Goal: Task Accomplishment & Management: Complete application form

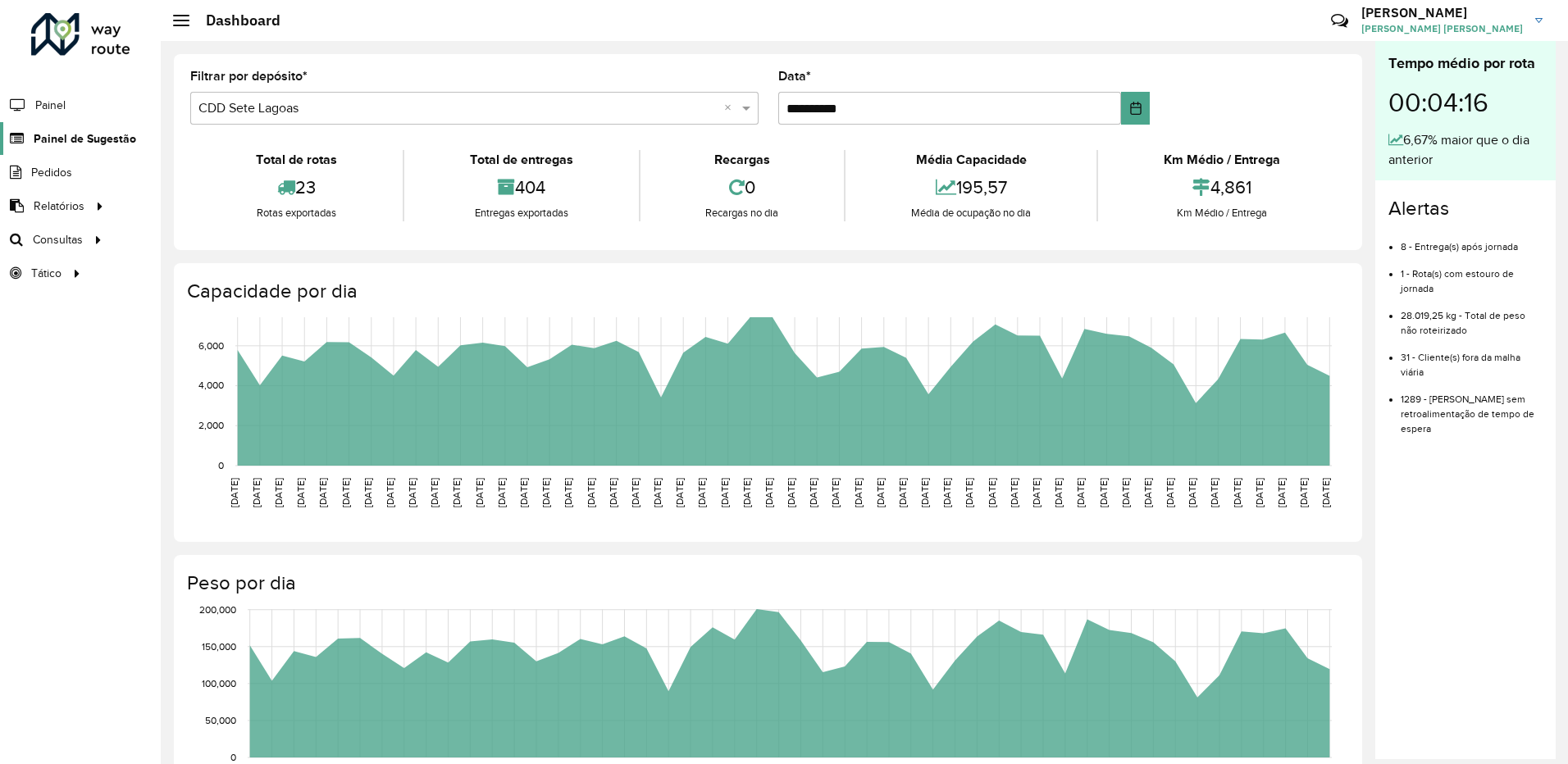
click at [89, 133] on span "Painel de Sugestão" at bounding box center [85, 139] width 102 height 17
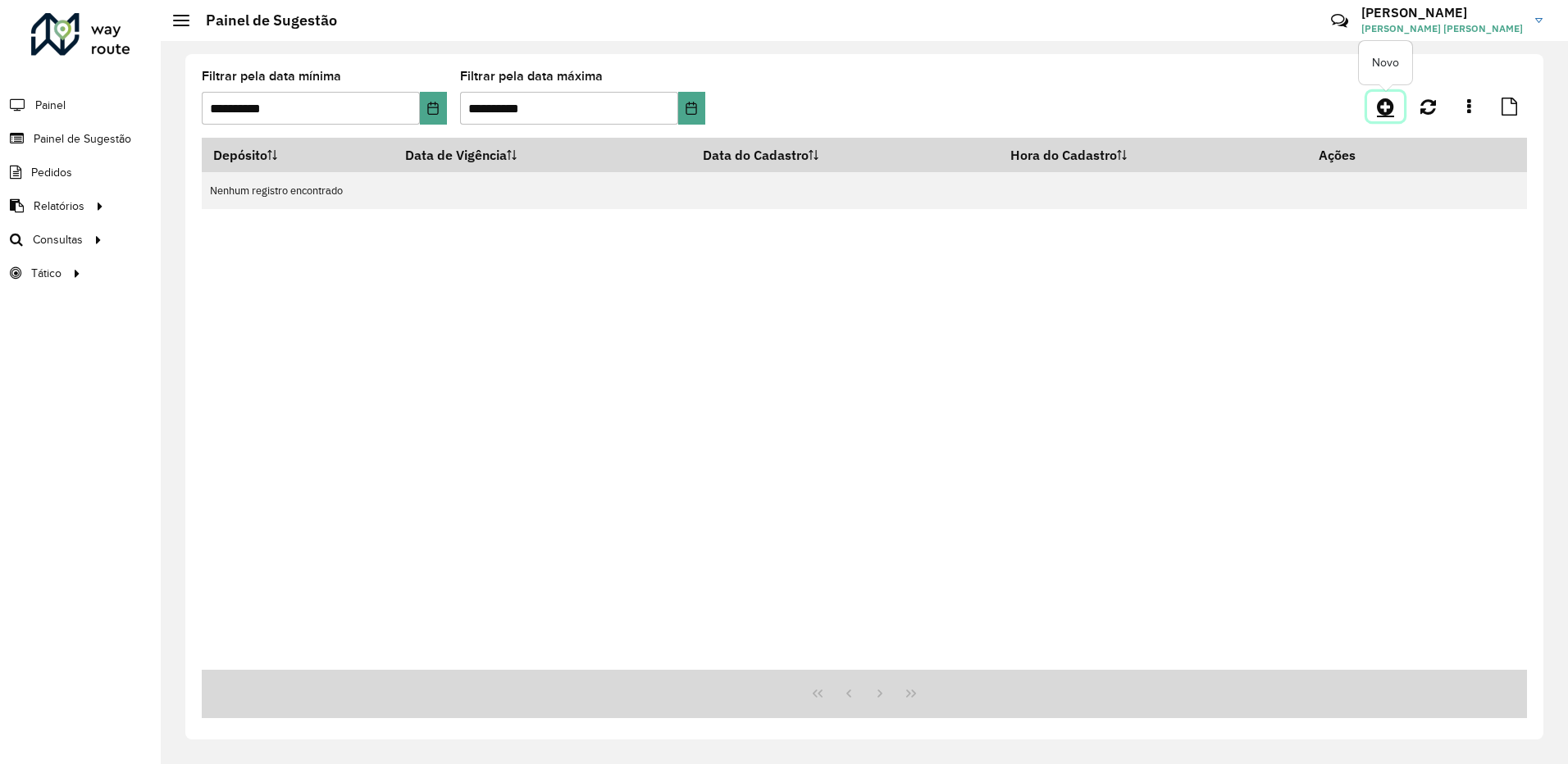
click at [1387, 105] on icon at bounding box center [1385, 107] width 17 height 19
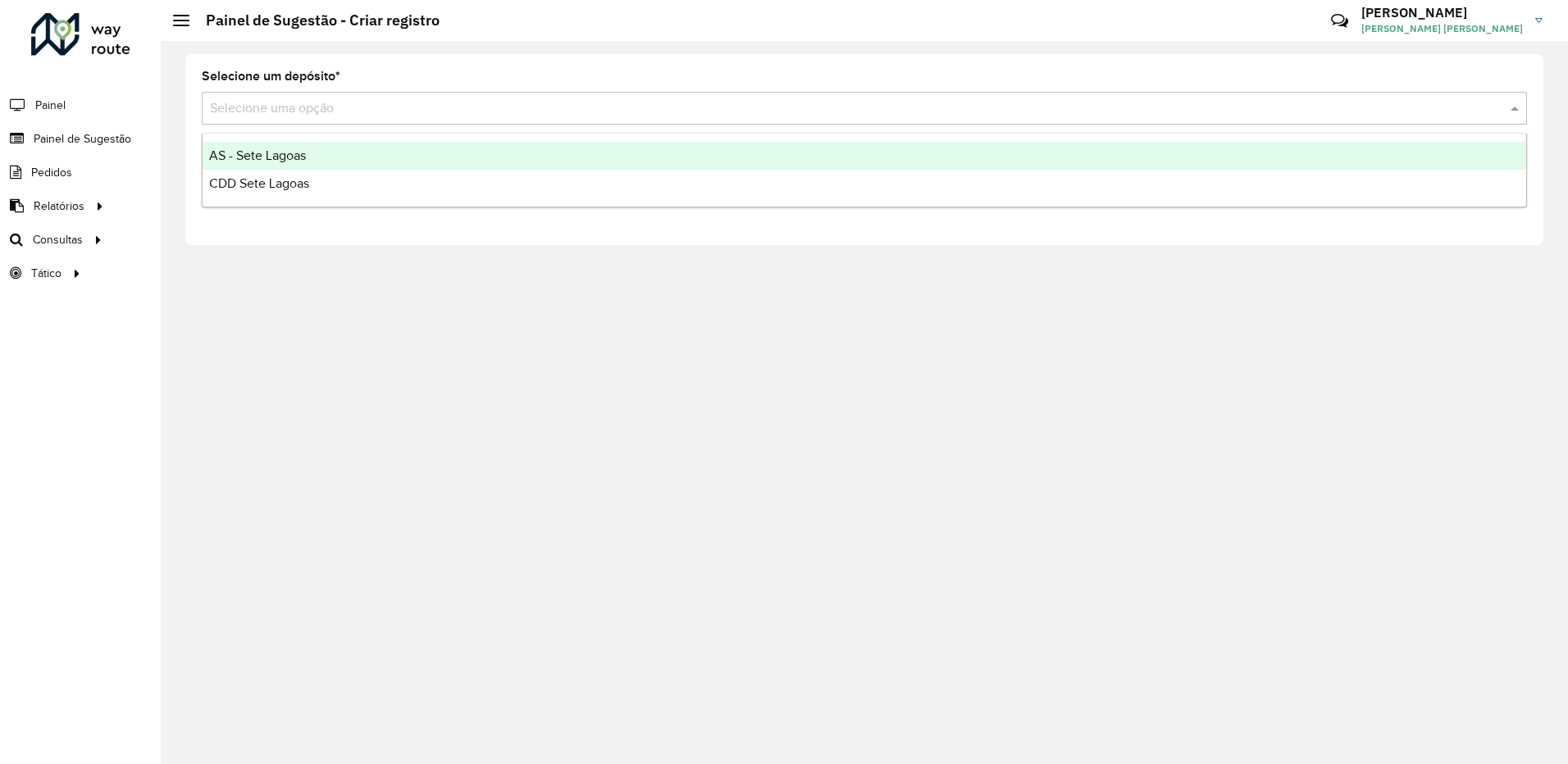
click at [282, 99] on input "text" at bounding box center [848, 109] width 1276 height 19
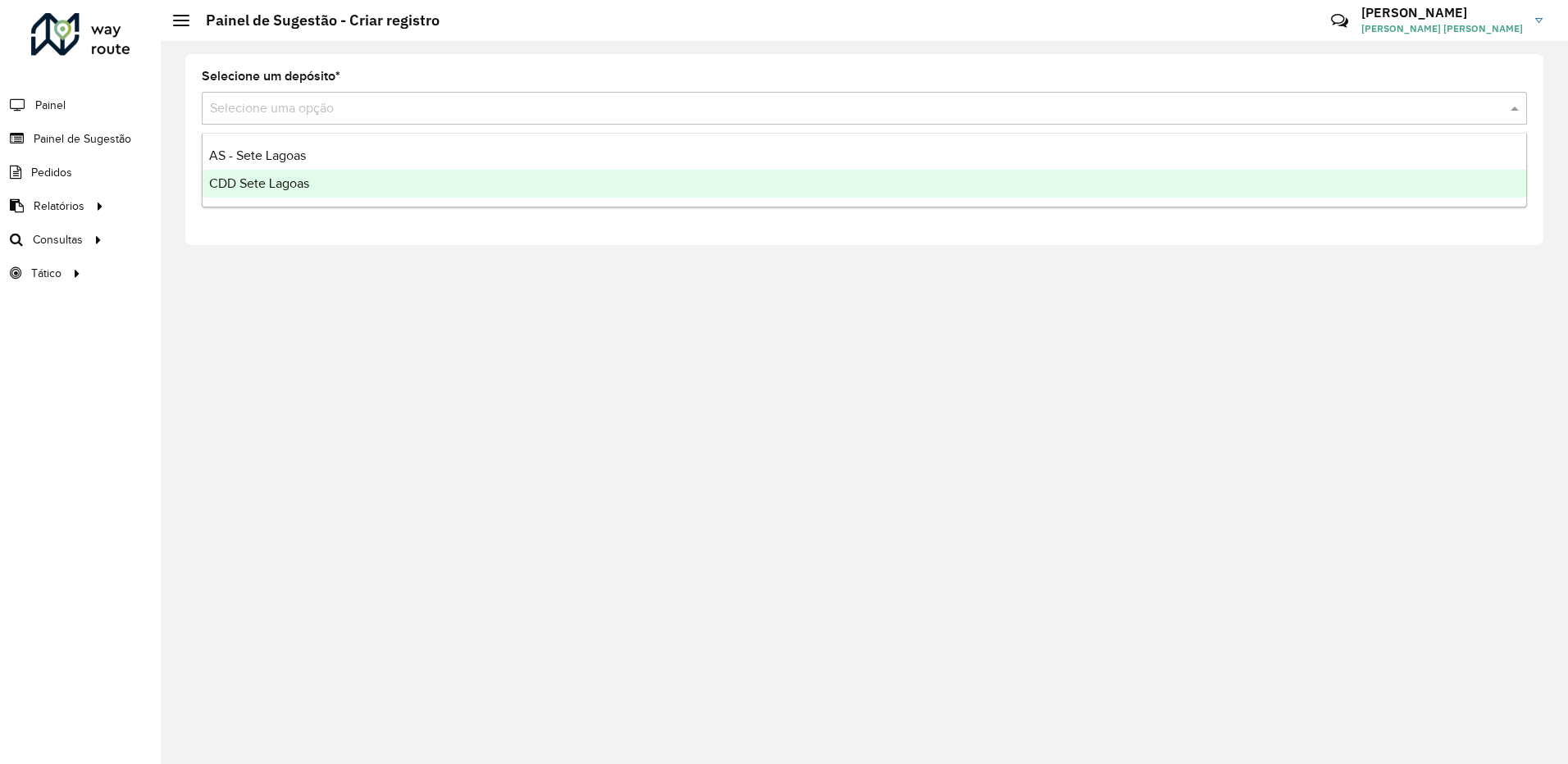
click at [282, 191] on div "CDD Sete Lagoas" at bounding box center [864, 184] width 1324 height 28
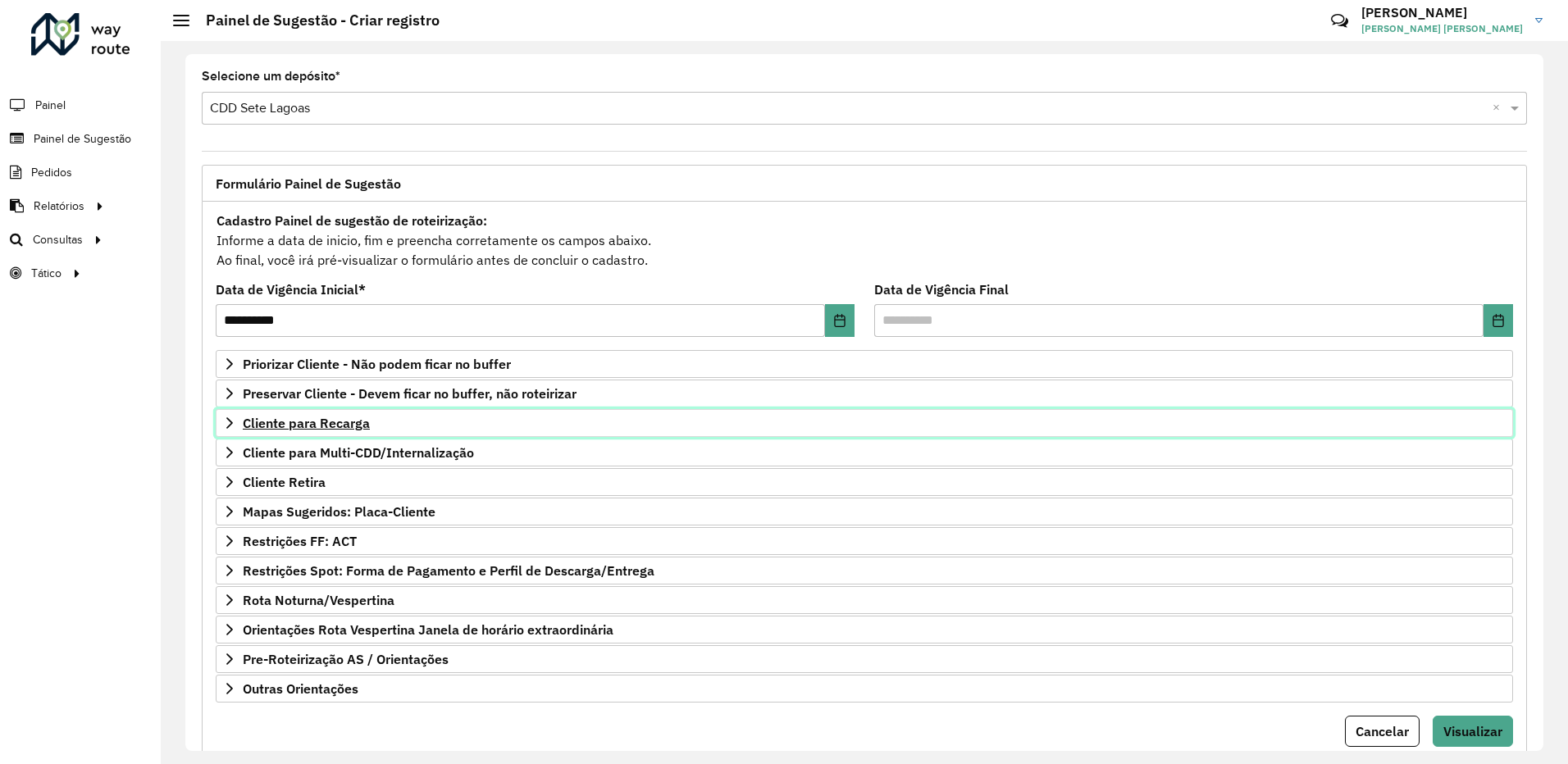
click at [230, 425] on icon at bounding box center [229, 423] width 7 height 12
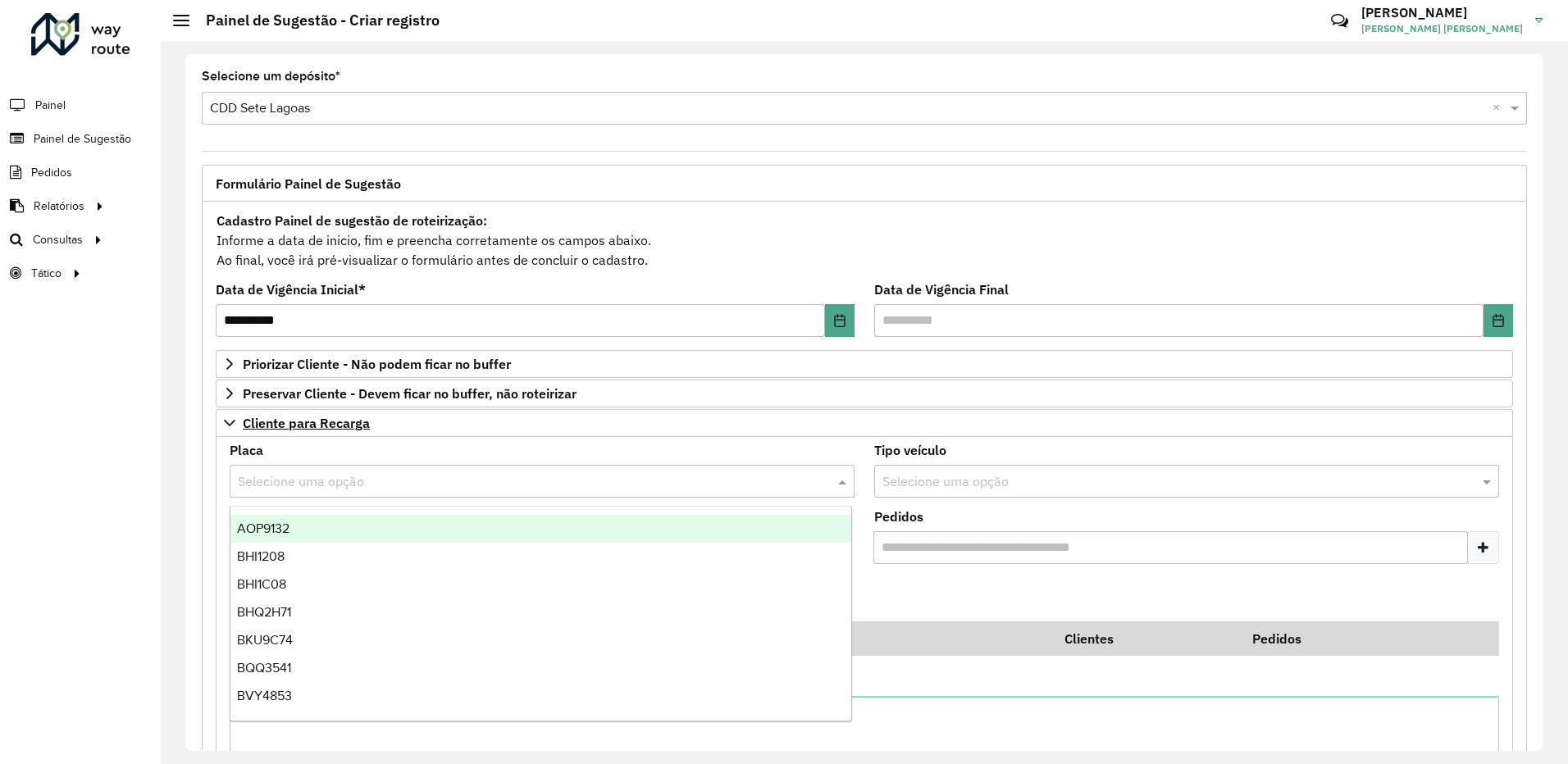
click at [356, 485] on input "text" at bounding box center [526, 482] width 575 height 19
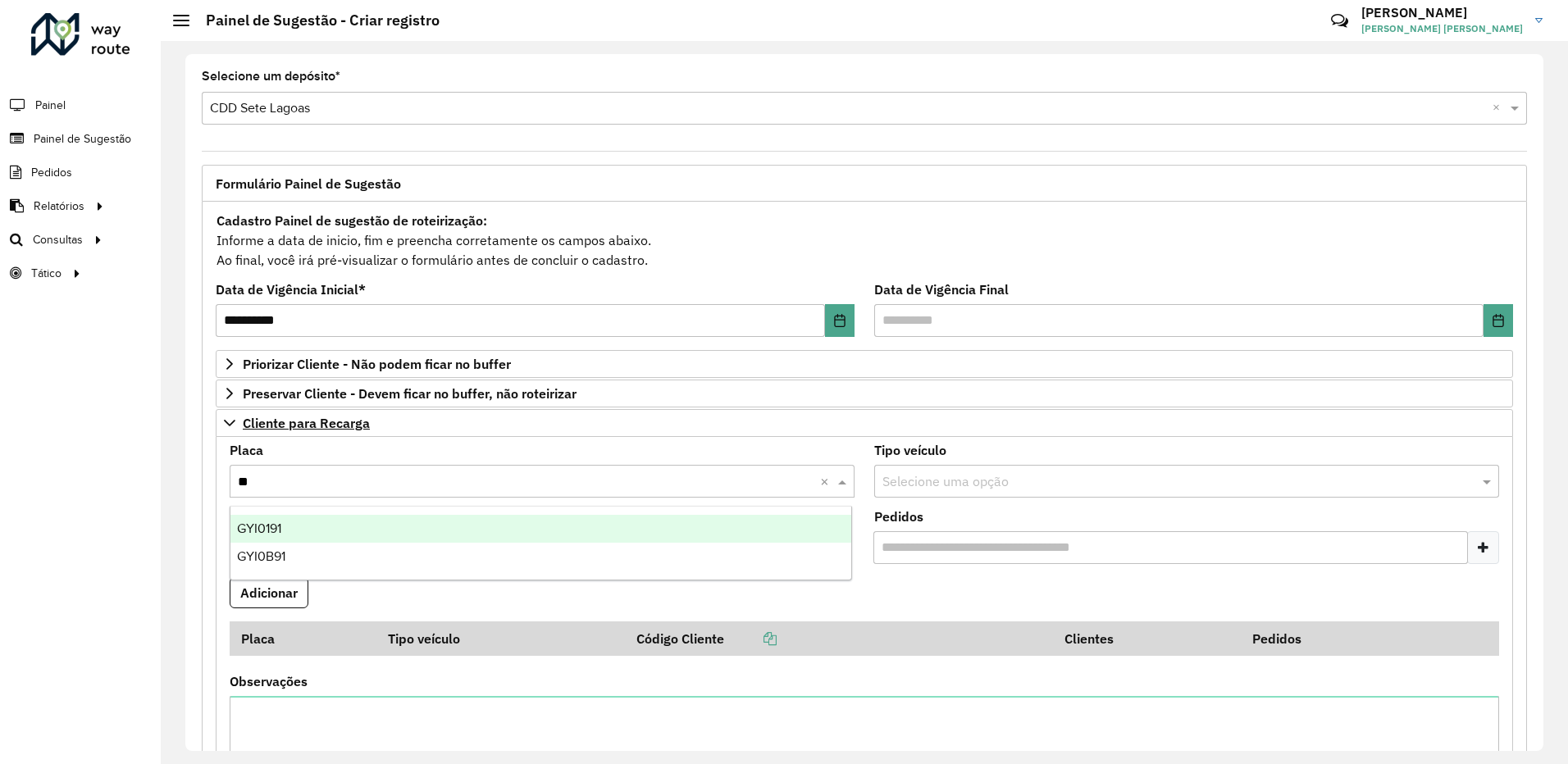
type input "***"
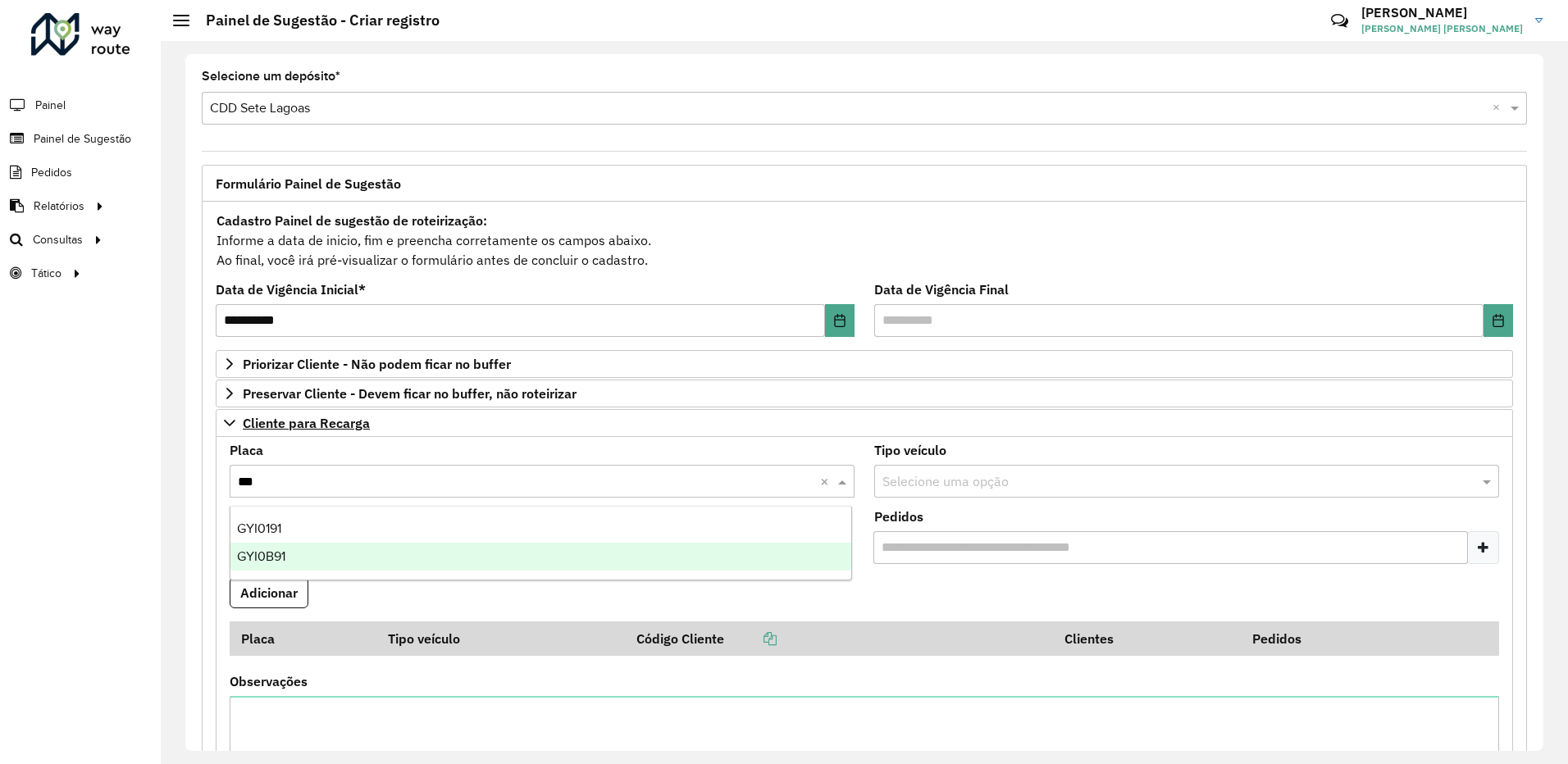
click at [317, 556] on div "GYI0B91" at bounding box center [540, 556] width 621 height 28
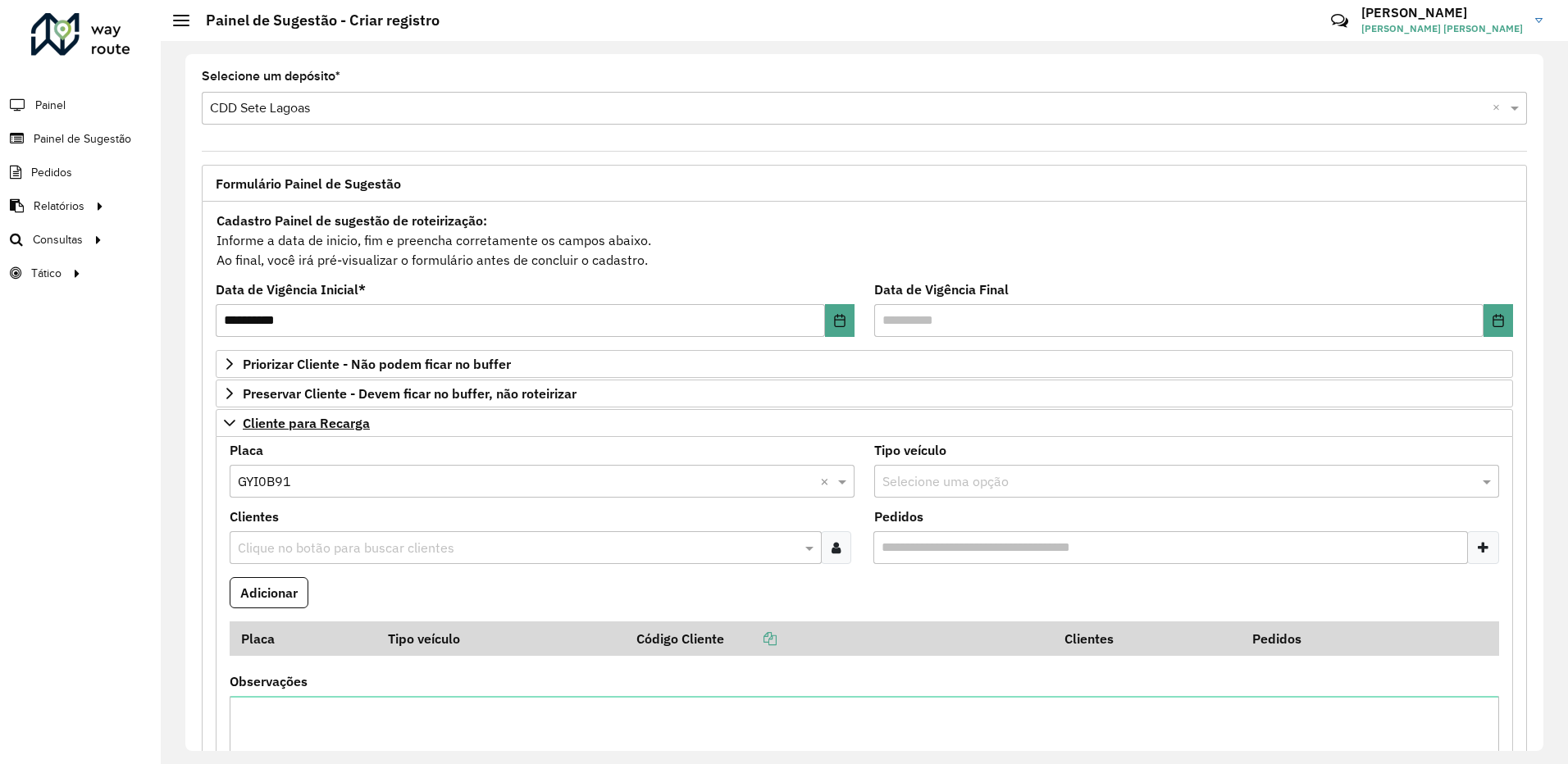
click at [325, 543] on input "text" at bounding box center [517, 548] width 568 height 19
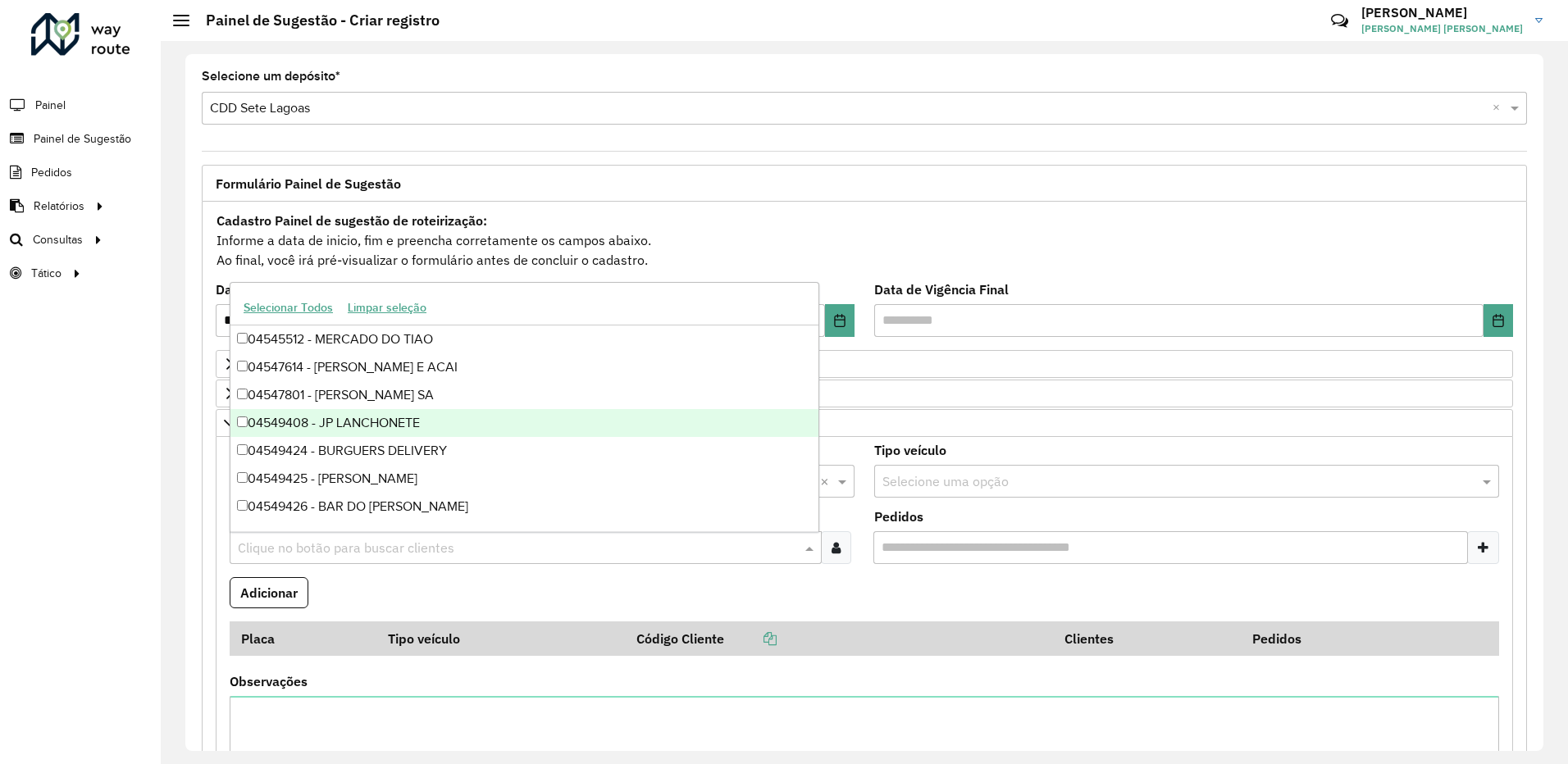
click at [831, 552] on icon at bounding box center [835, 547] width 9 height 13
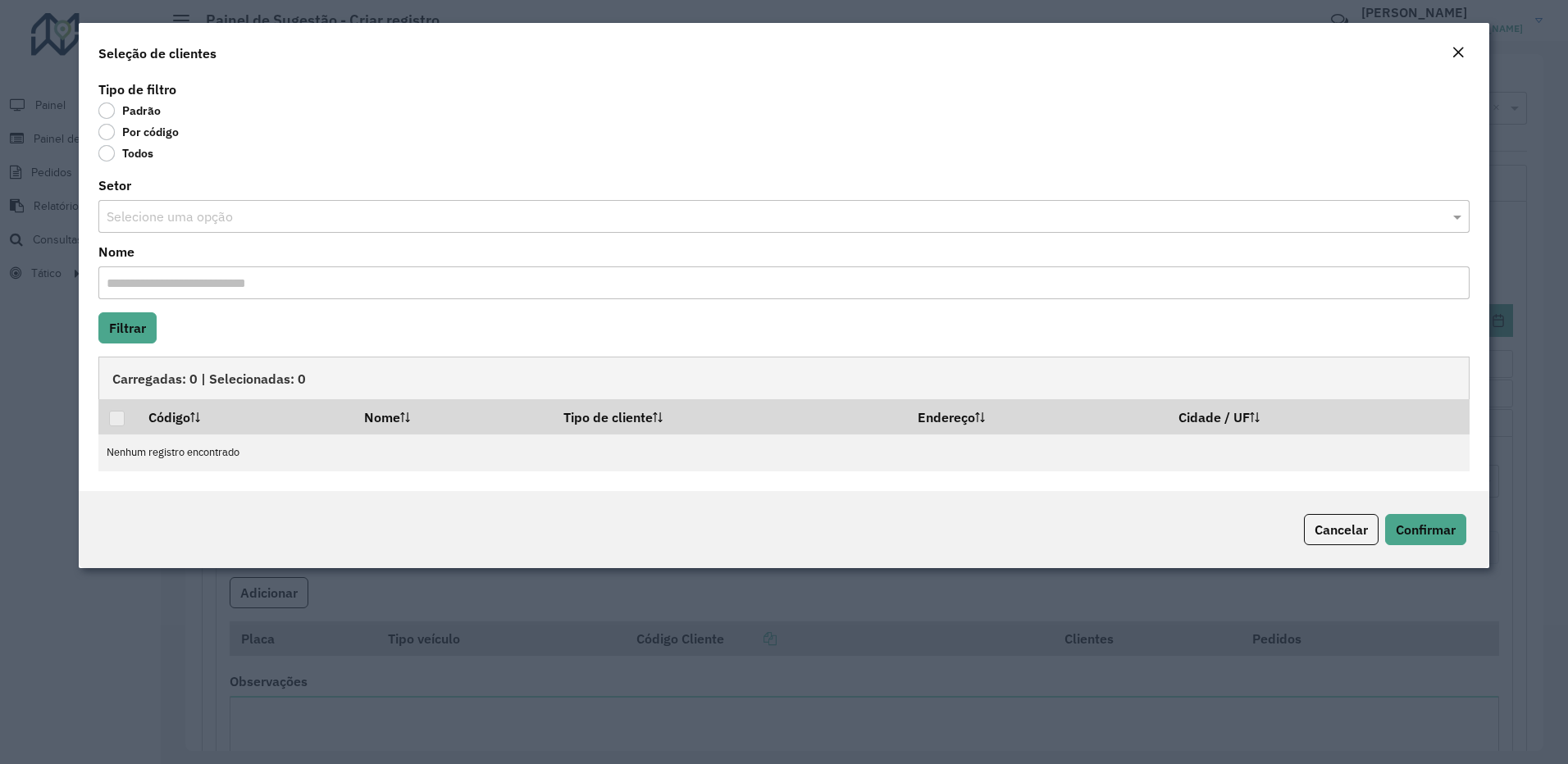
click at [110, 137] on label "Por código" at bounding box center [138, 131] width 81 height 17
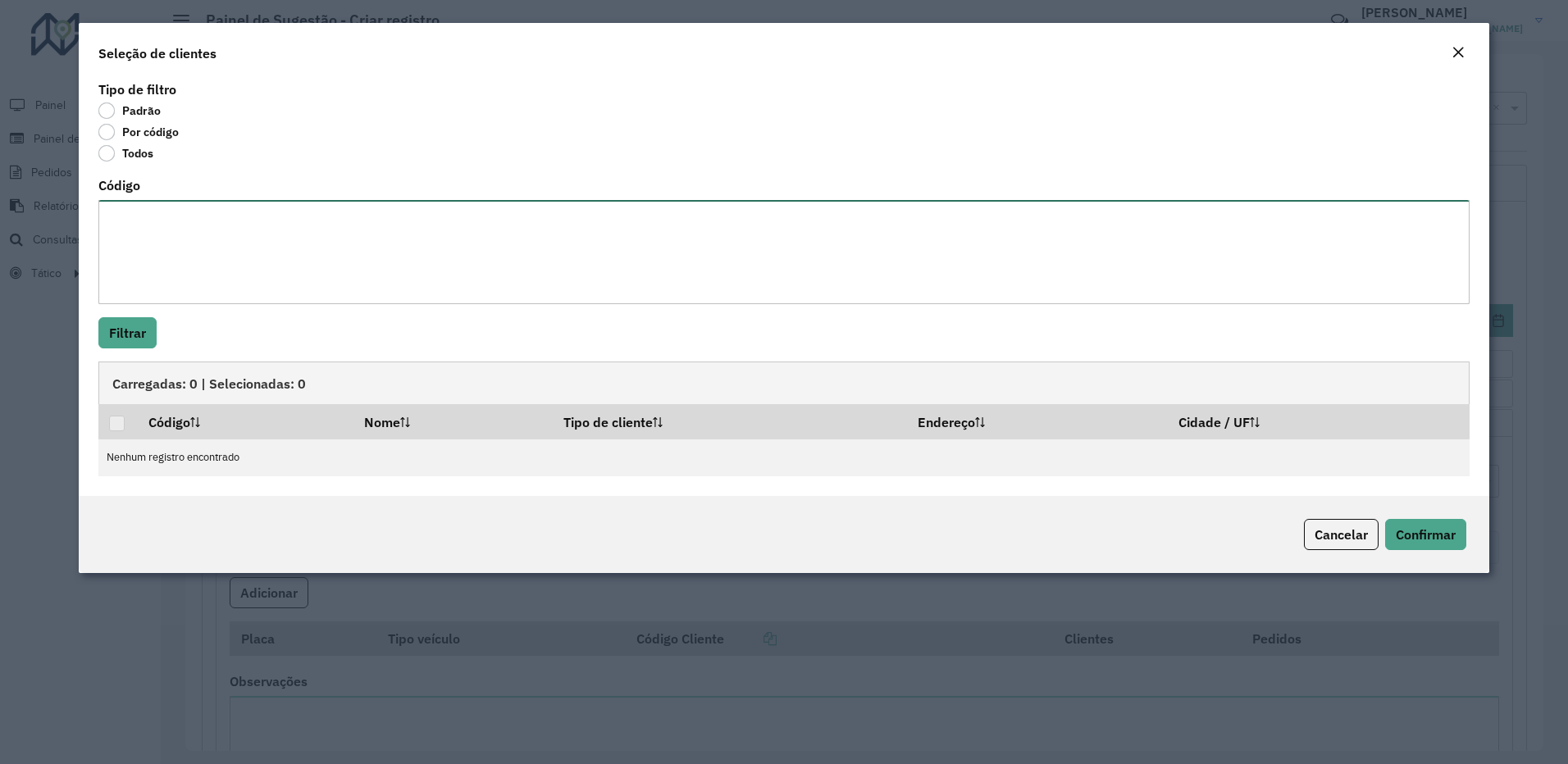
click at [128, 205] on textarea "Código" at bounding box center [784, 252] width 1372 height 104
paste textarea "****"
type textarea "****"
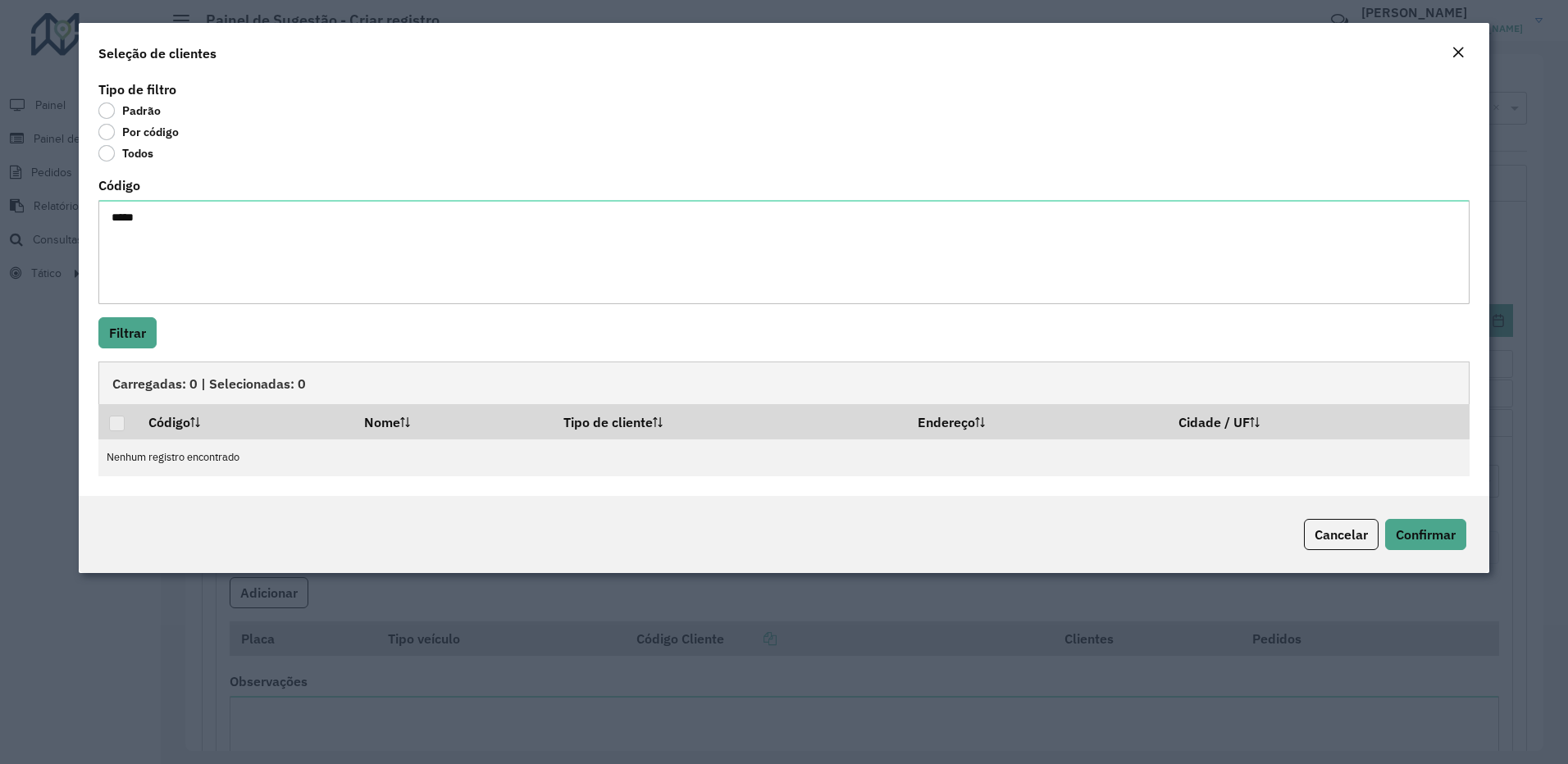
click at [128, 306] on div "Tipo de filtro Padrão Por código Todos Código **** Filtrar Carregadas: 0 | Sele…" at bounding box center [784, 286] width 1411 height 419
click at [135, 318] on button "Filtrar" at bounding box center [127, 332] width 58 height 31
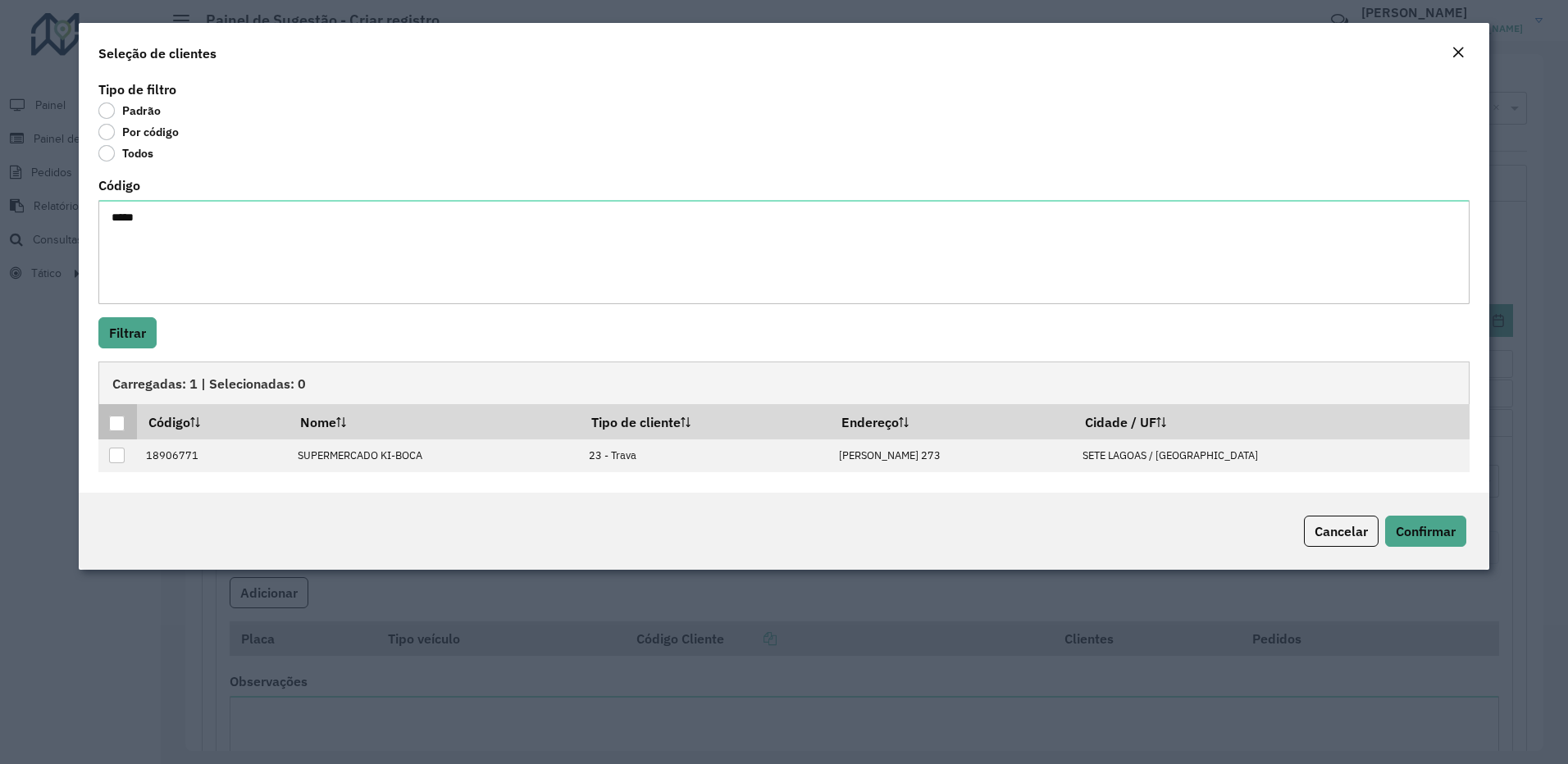
click at [109, 417] on th at bounding box center [118, 421] width 39 height 34
click at [120, 428] on div at bounding box center [117, 424] width 16 height 16
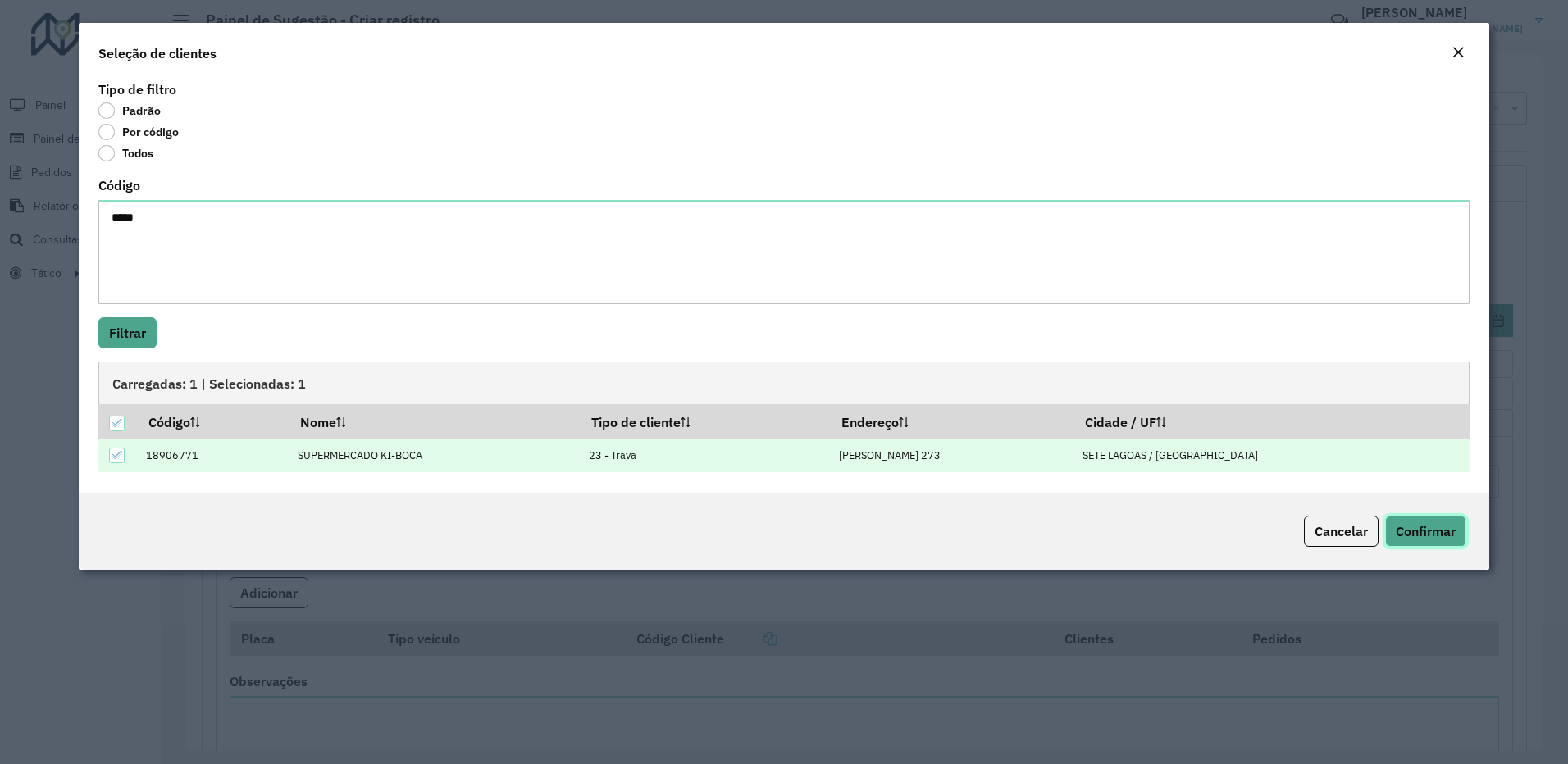
click at [1407, 535] on span "Confirmar" at bounding box center [1426, 531] width 60 height 17
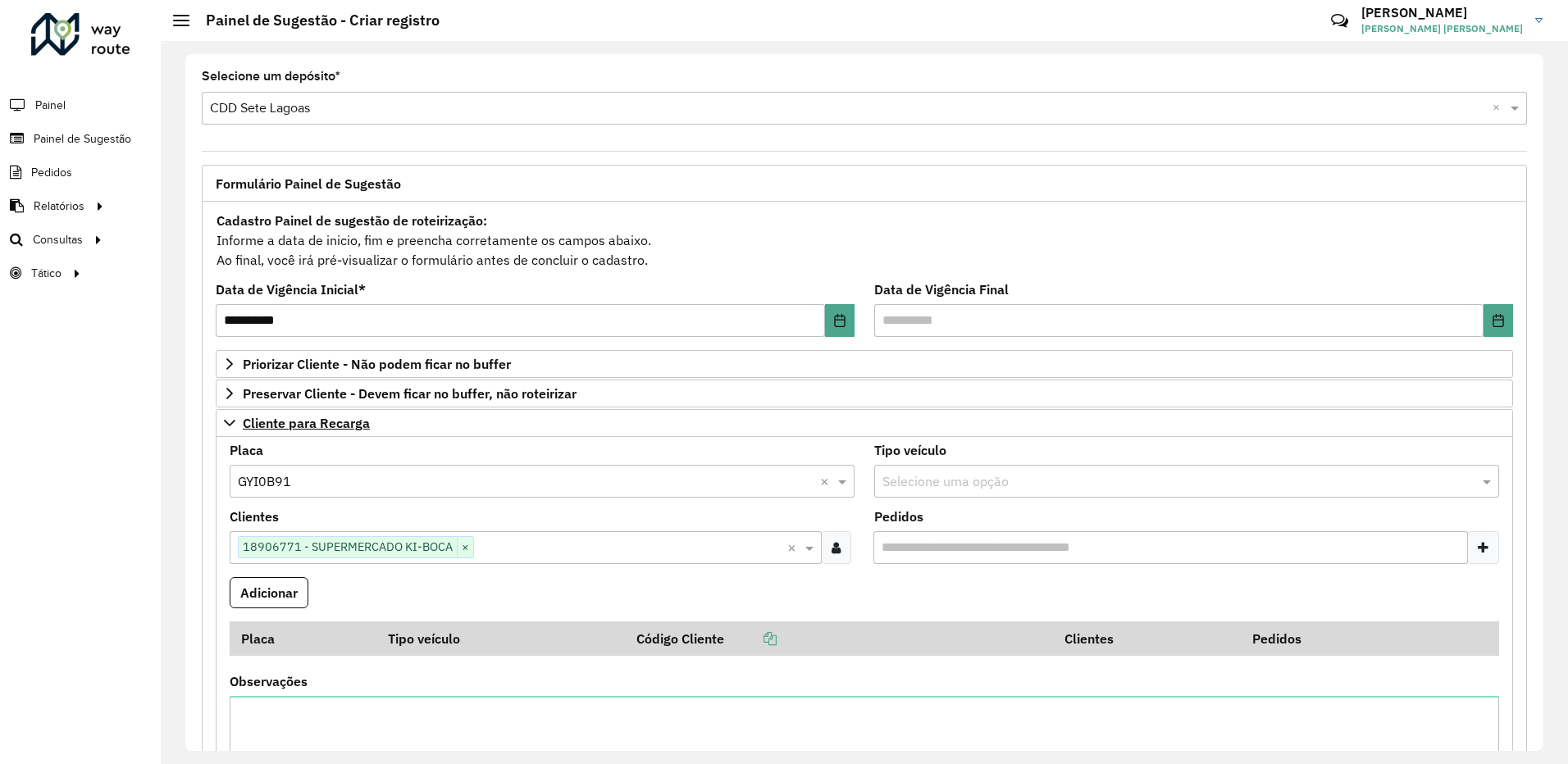
scroll to position [137, 0]
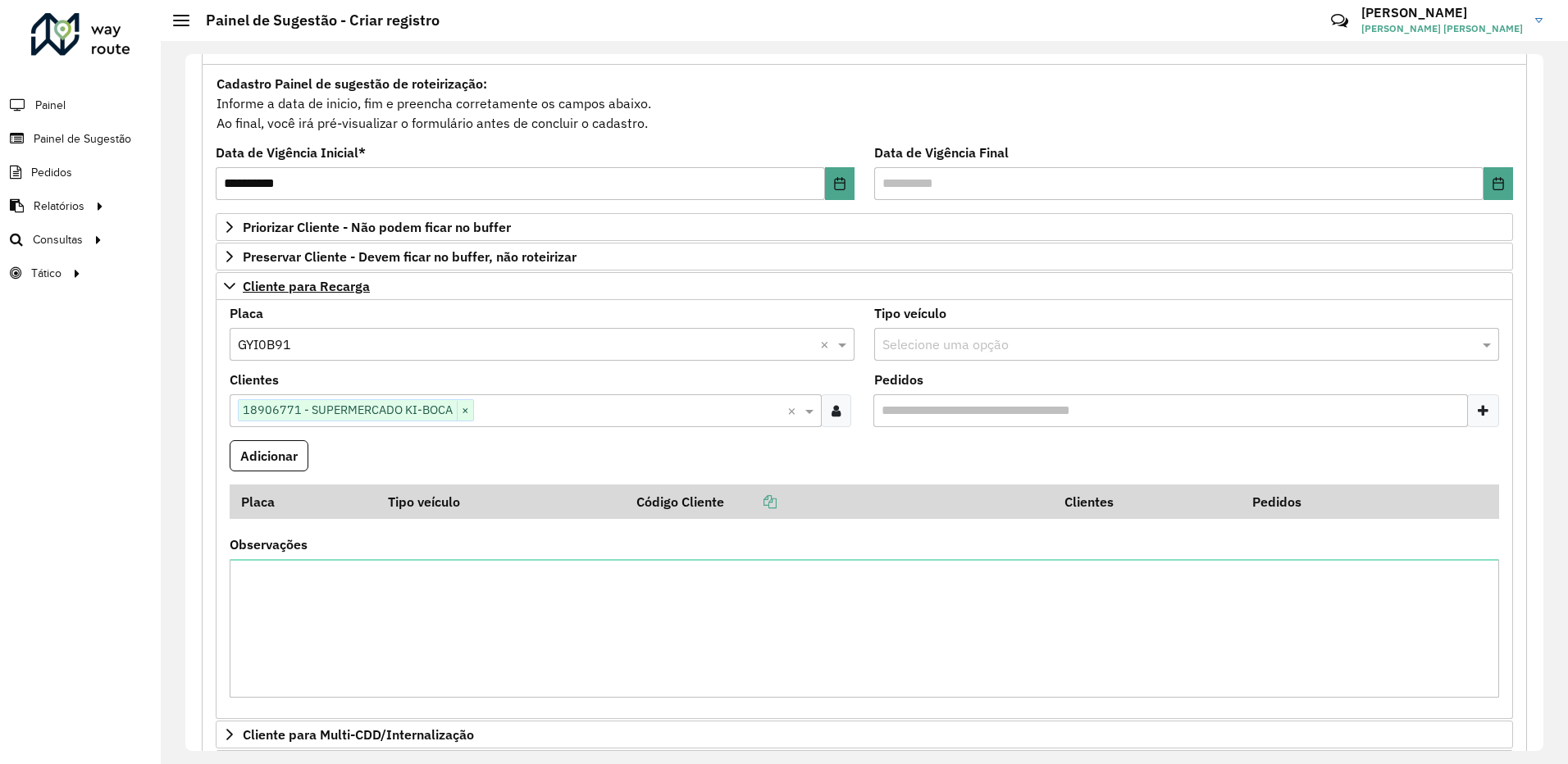
click at [828, 417] on div at bounding box center [835, 411] width 30 height 33
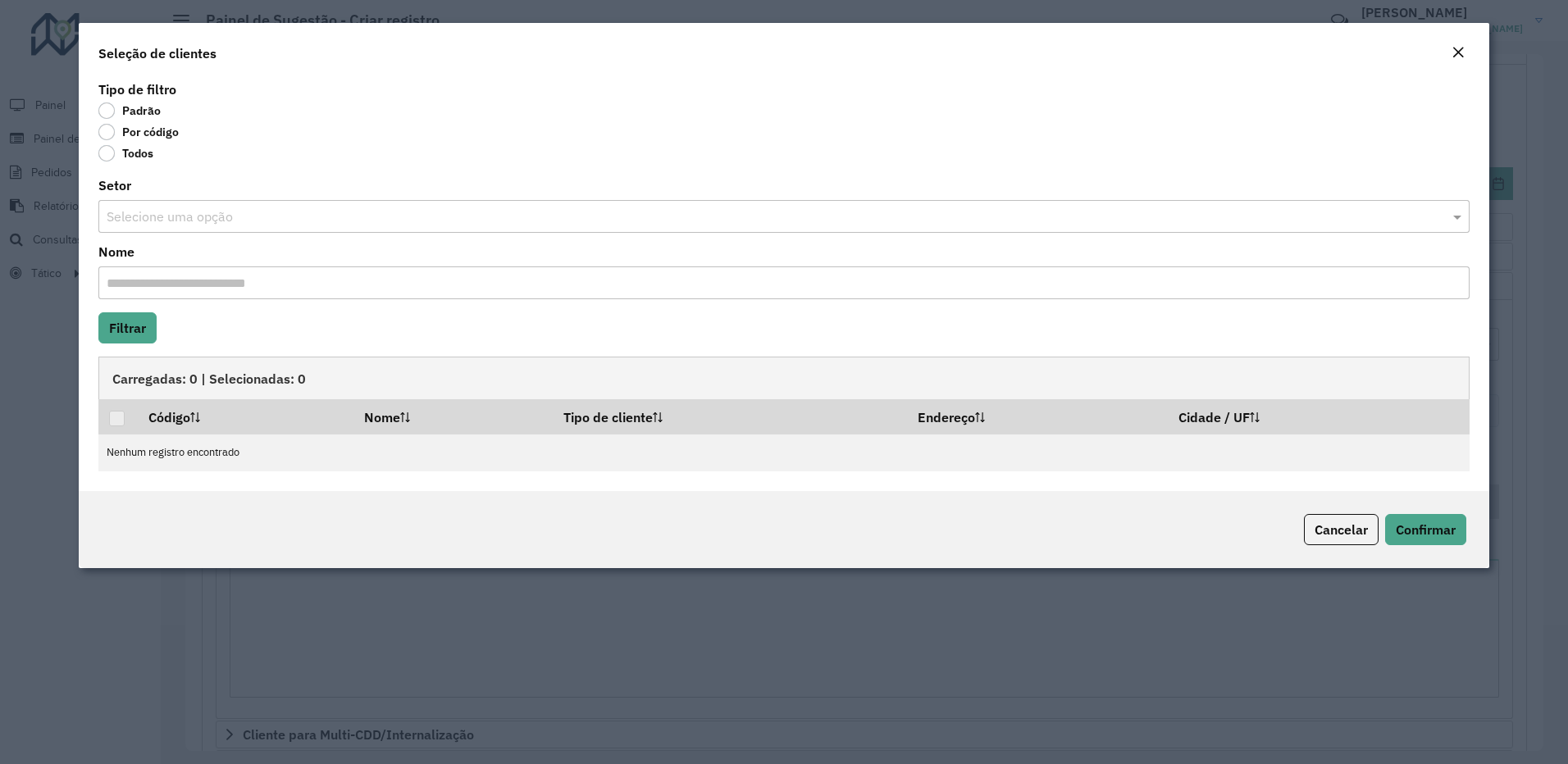
drag, startPoint x: 1456, startPoint y: 57, endPoint x: 1048, endPoint y: 187, distance: 428.2
click at [1456, 56] on em "Close" at bounding box center [1457, 52] width 13 height 13
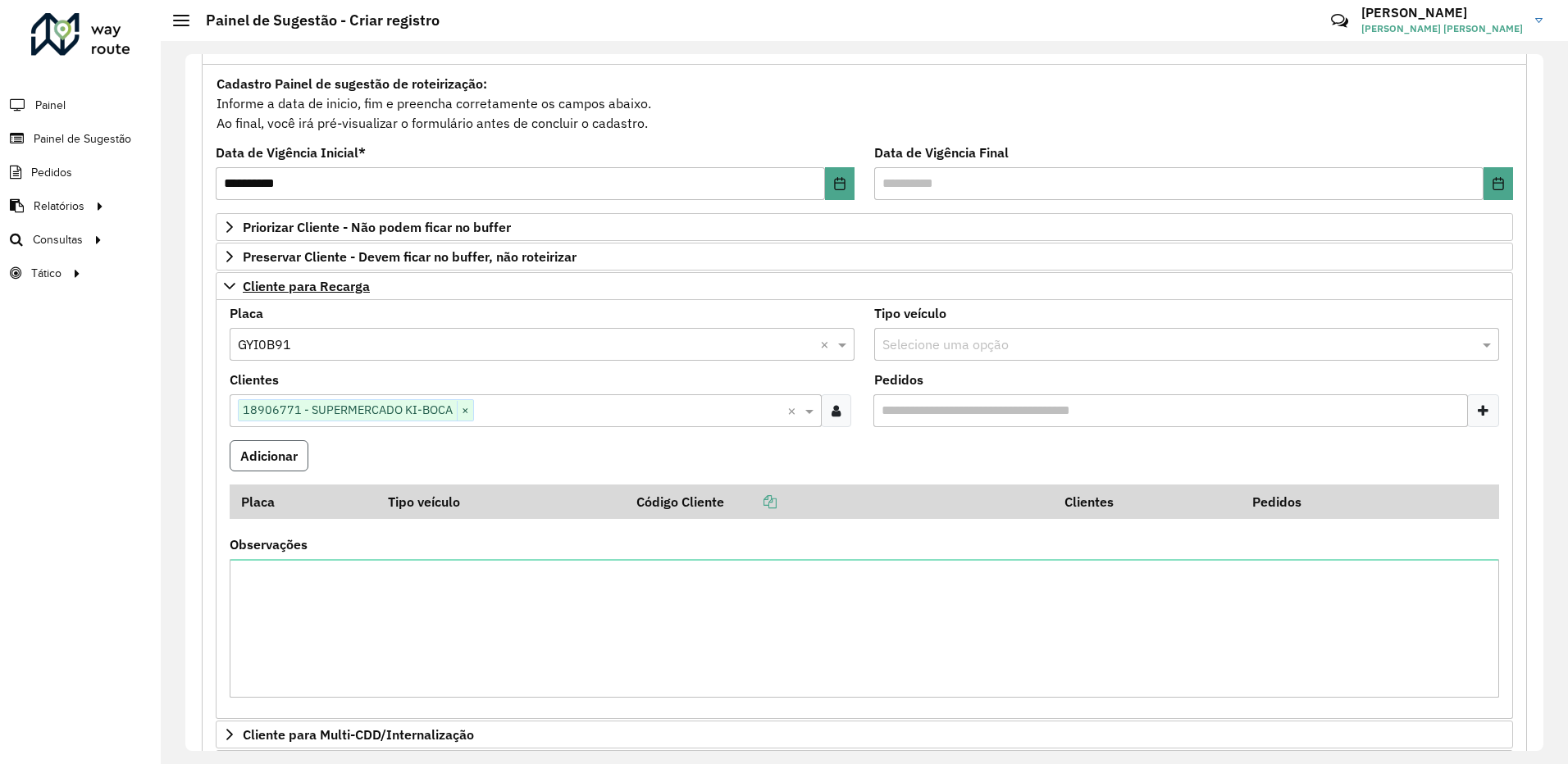
click at [303, 448] on button "Adicionar" at bounding box center [268, 456] width 79 height 31
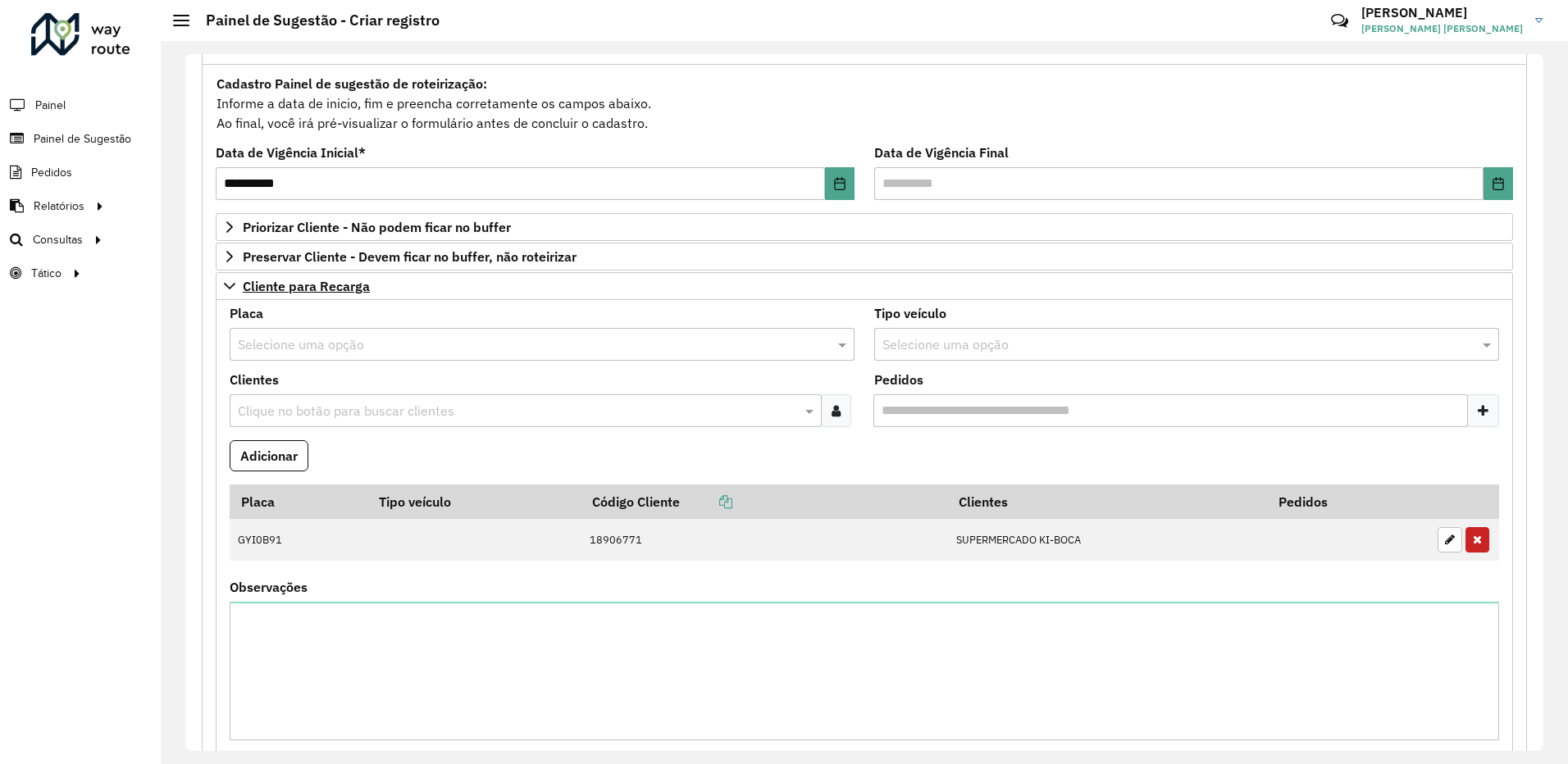
click at [329, 349] on input "text" at bounding box center [526, 345] width 575 height 19
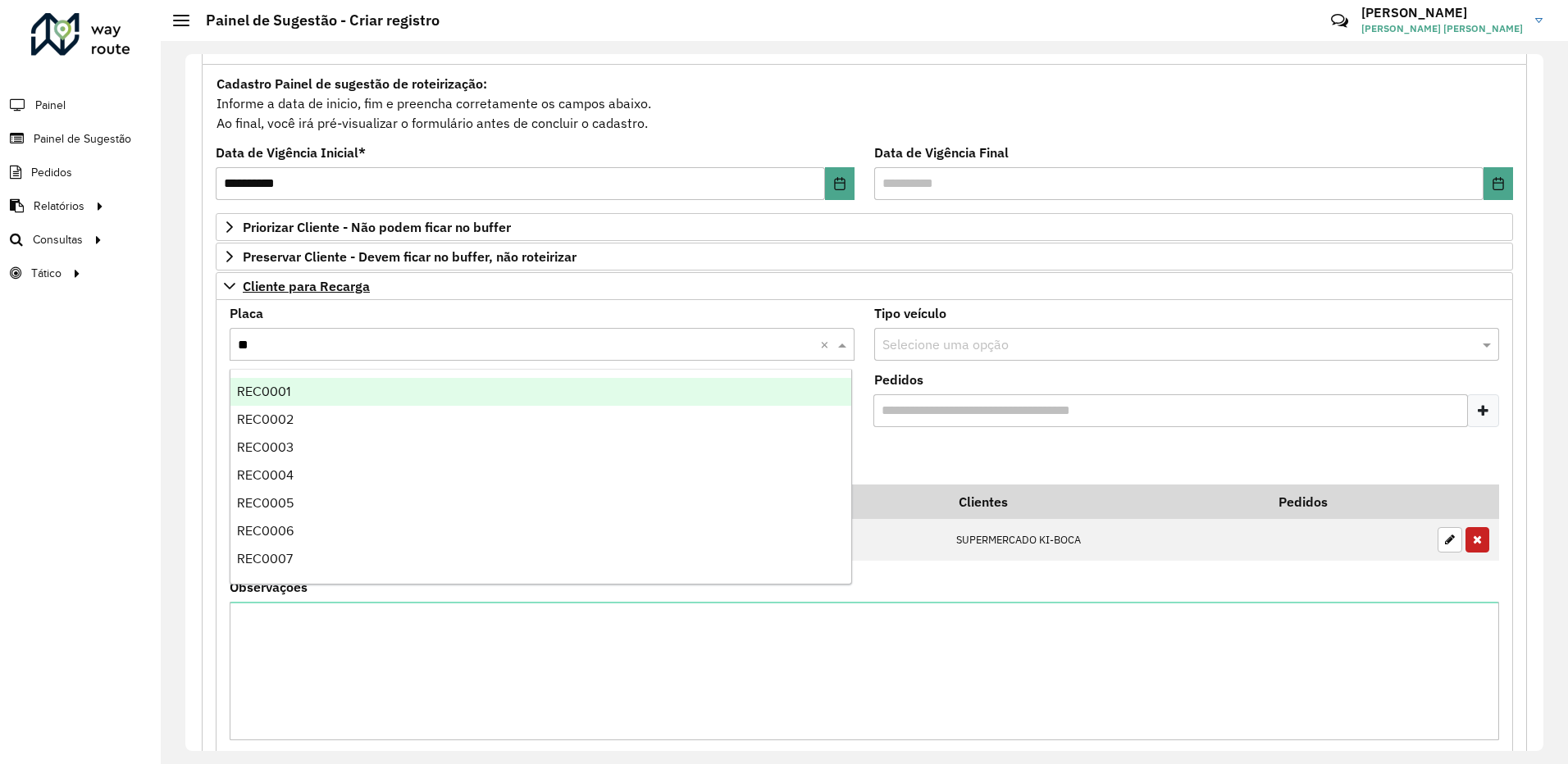
type input "***"
click at [291, 398] on div "REC0001" at bounding box center [540, 392] width 621 height 28
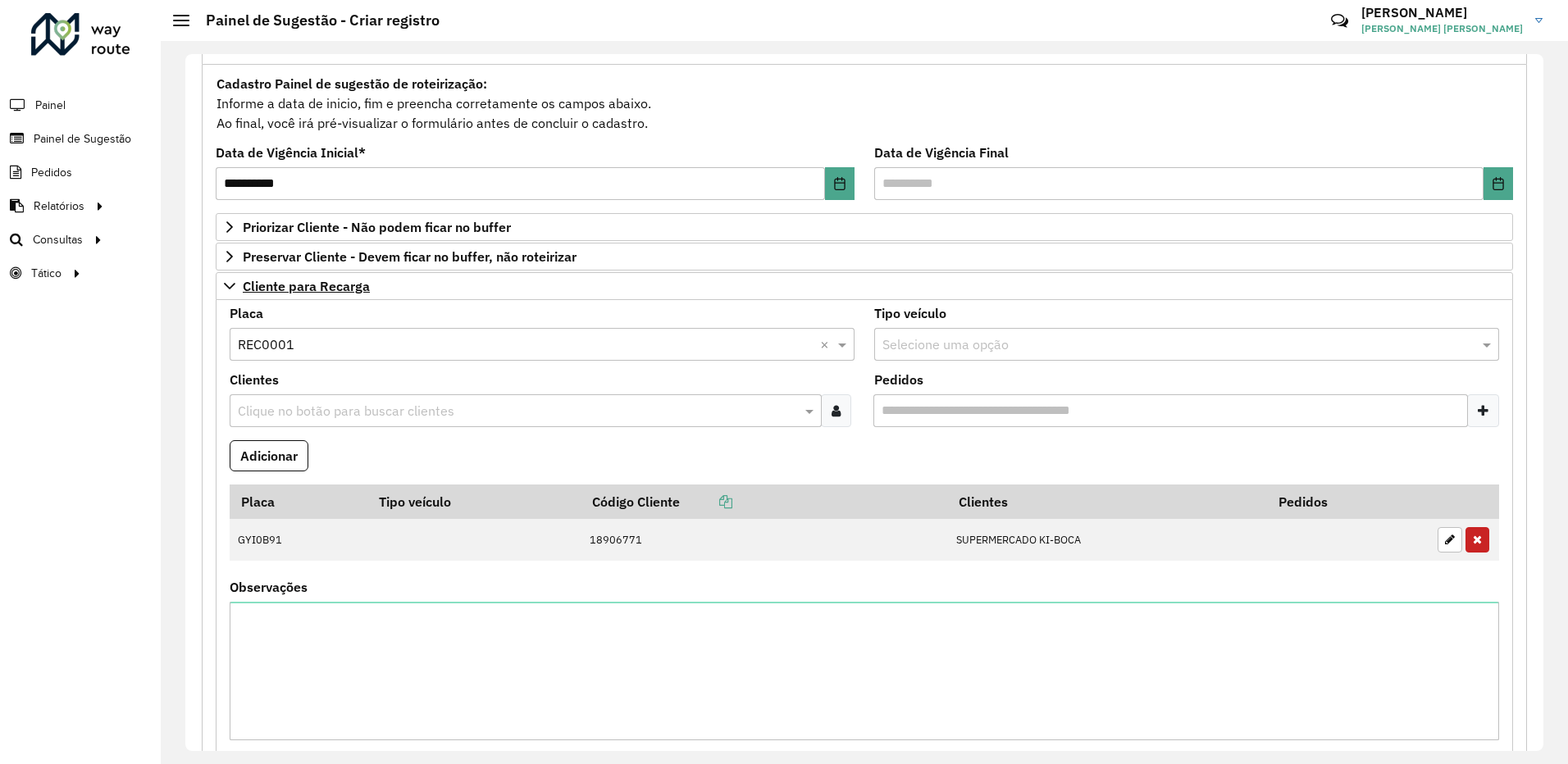
click at [332, 415] on input "text" at bounding box center [517, 411] width 568 height 19
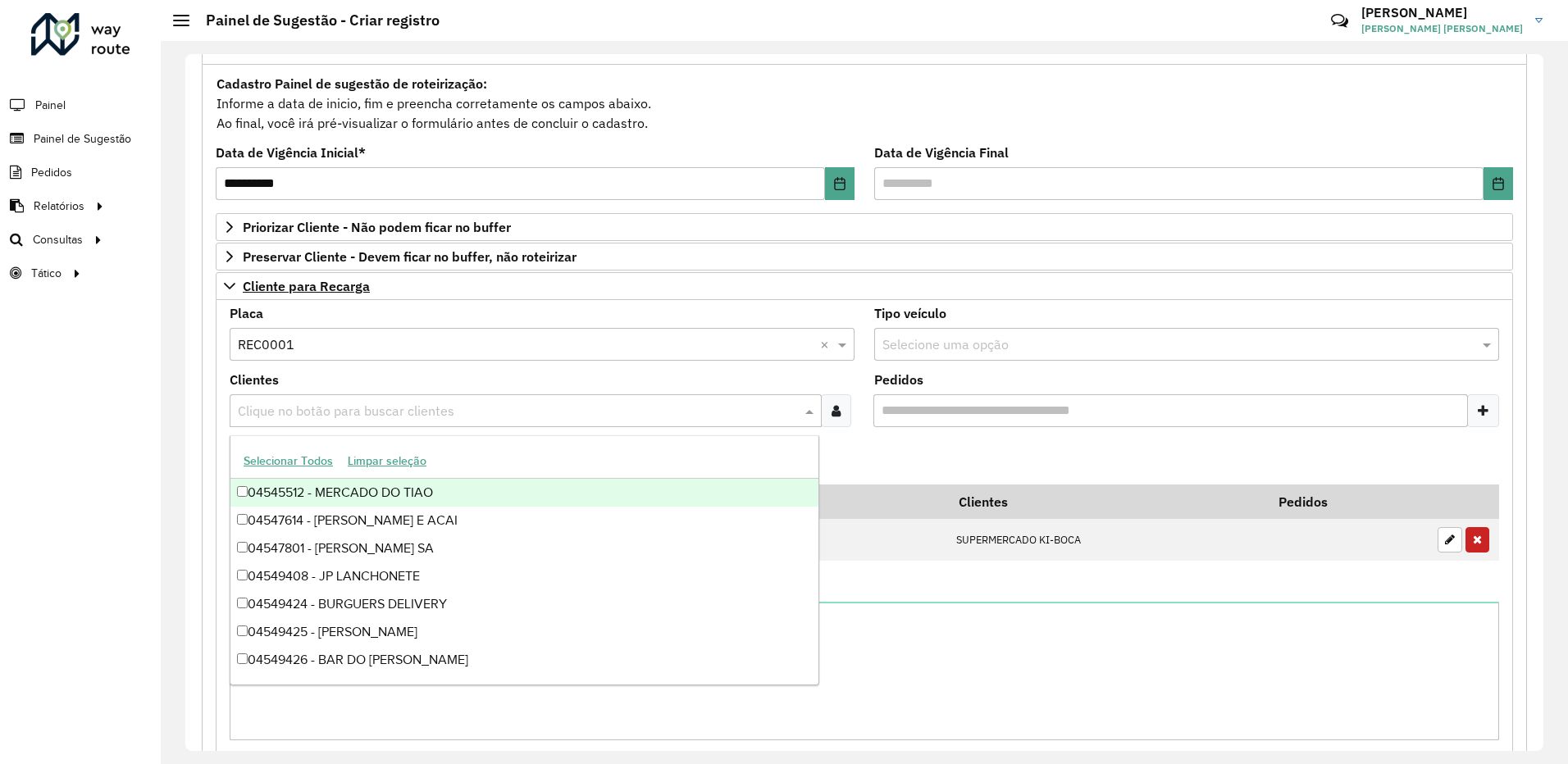
paste input "****"
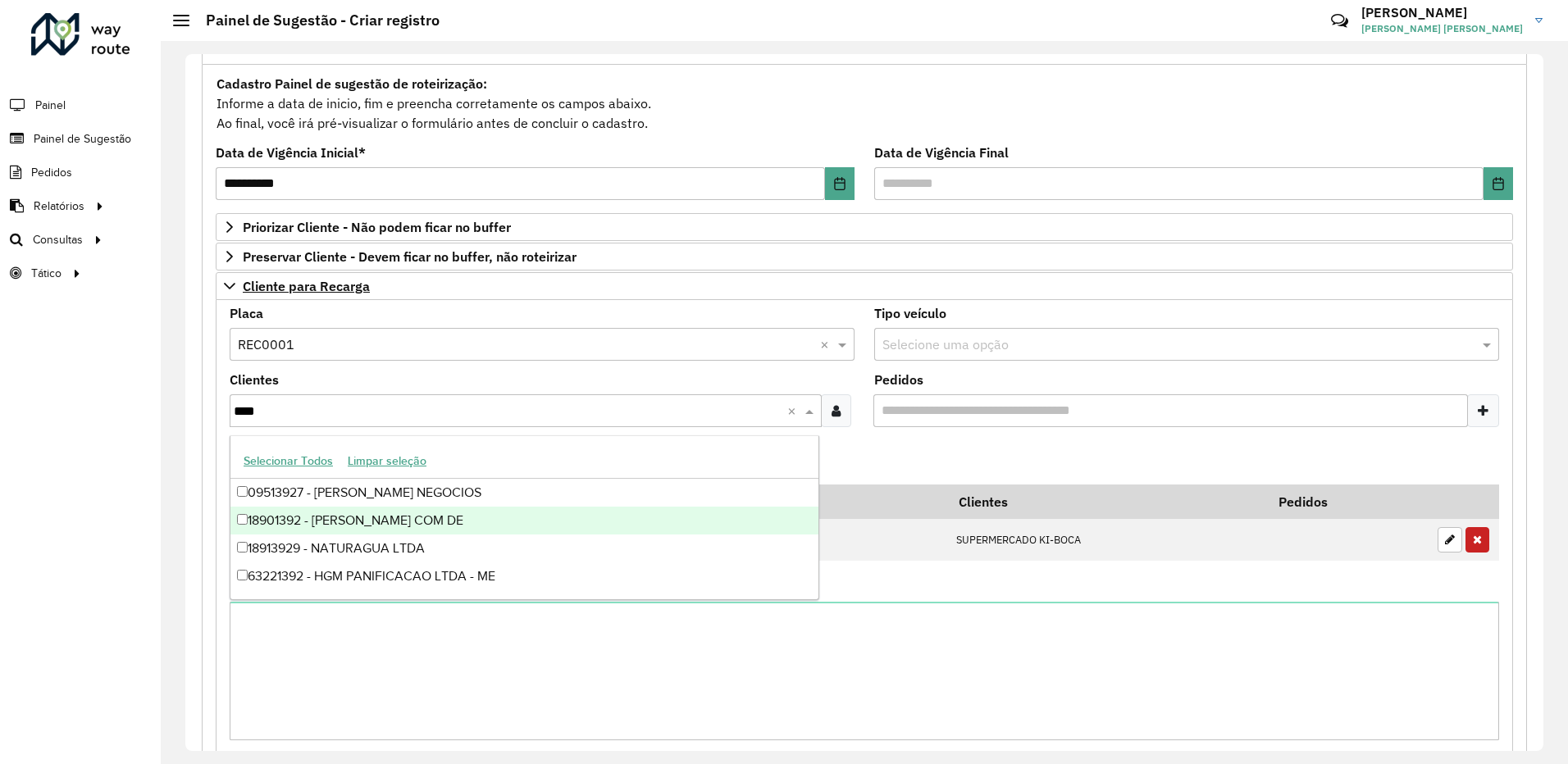
type input "****"
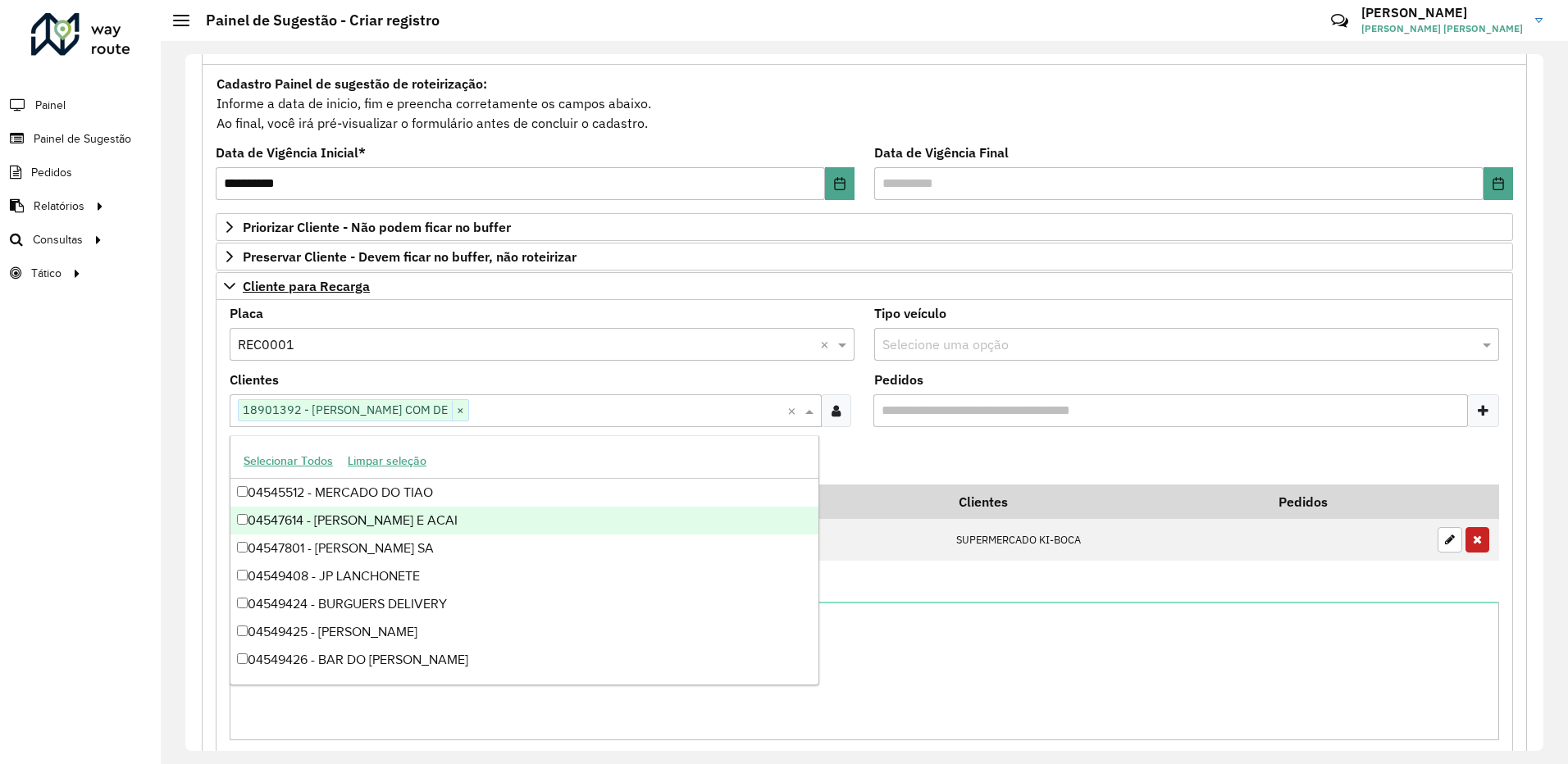
click at [948, 461] on formly-field "Adicionar" at bounding box center [864, 463] width 1289 height 45
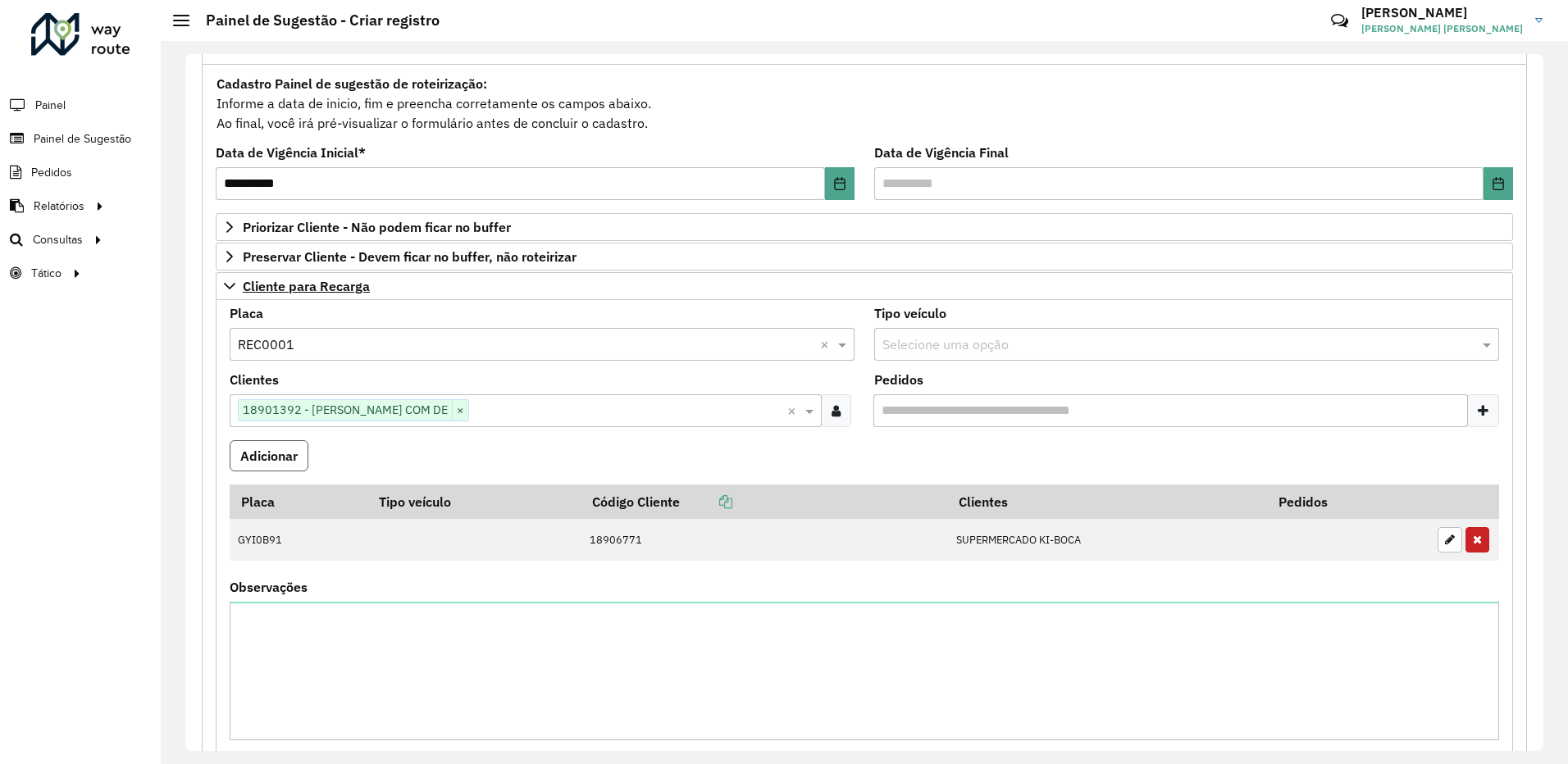
click at [258, 462] on button "Adicionar" at bounding box center [268, 456] width 79 height 31
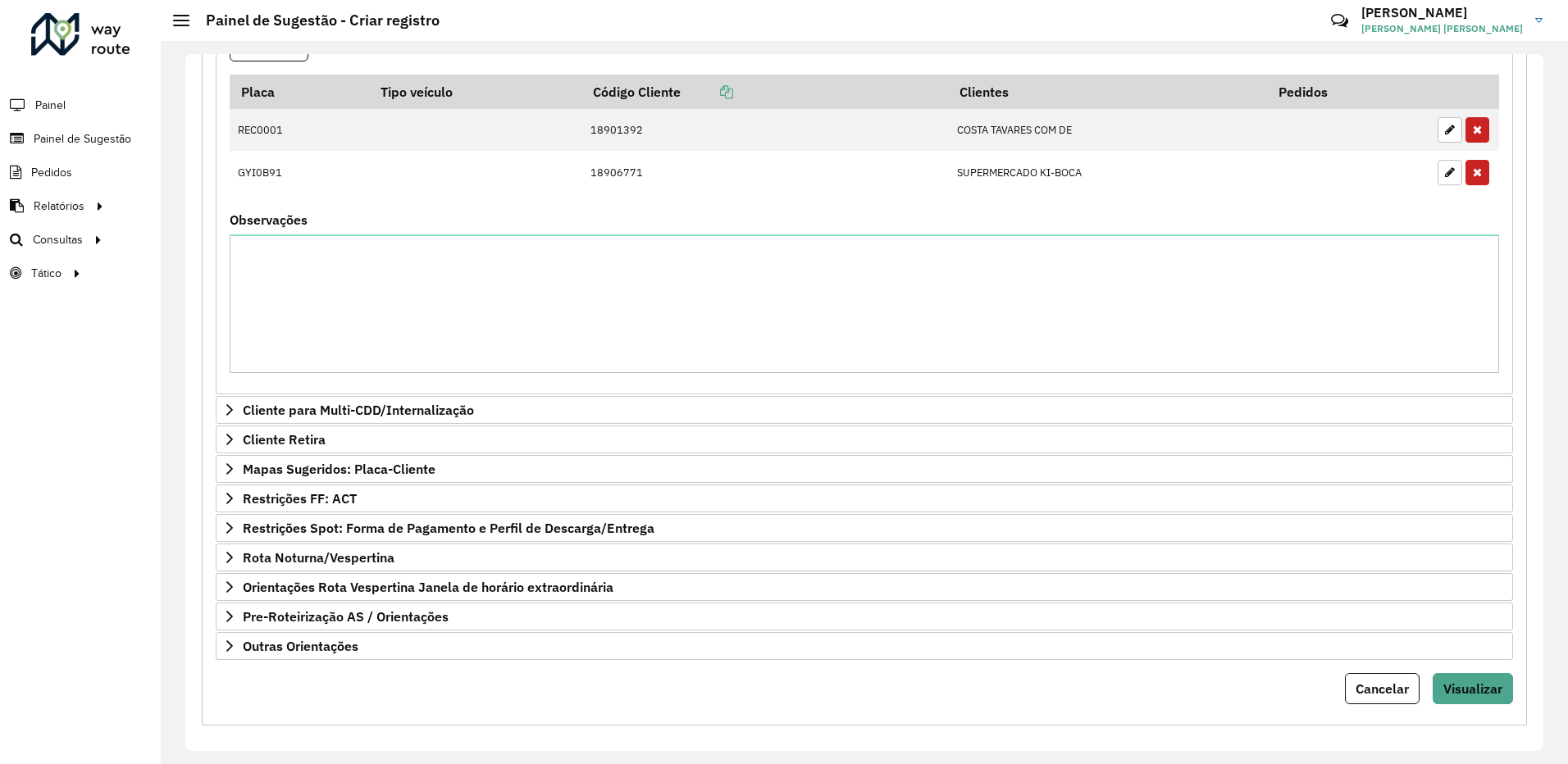
scroll to position [205, 0]
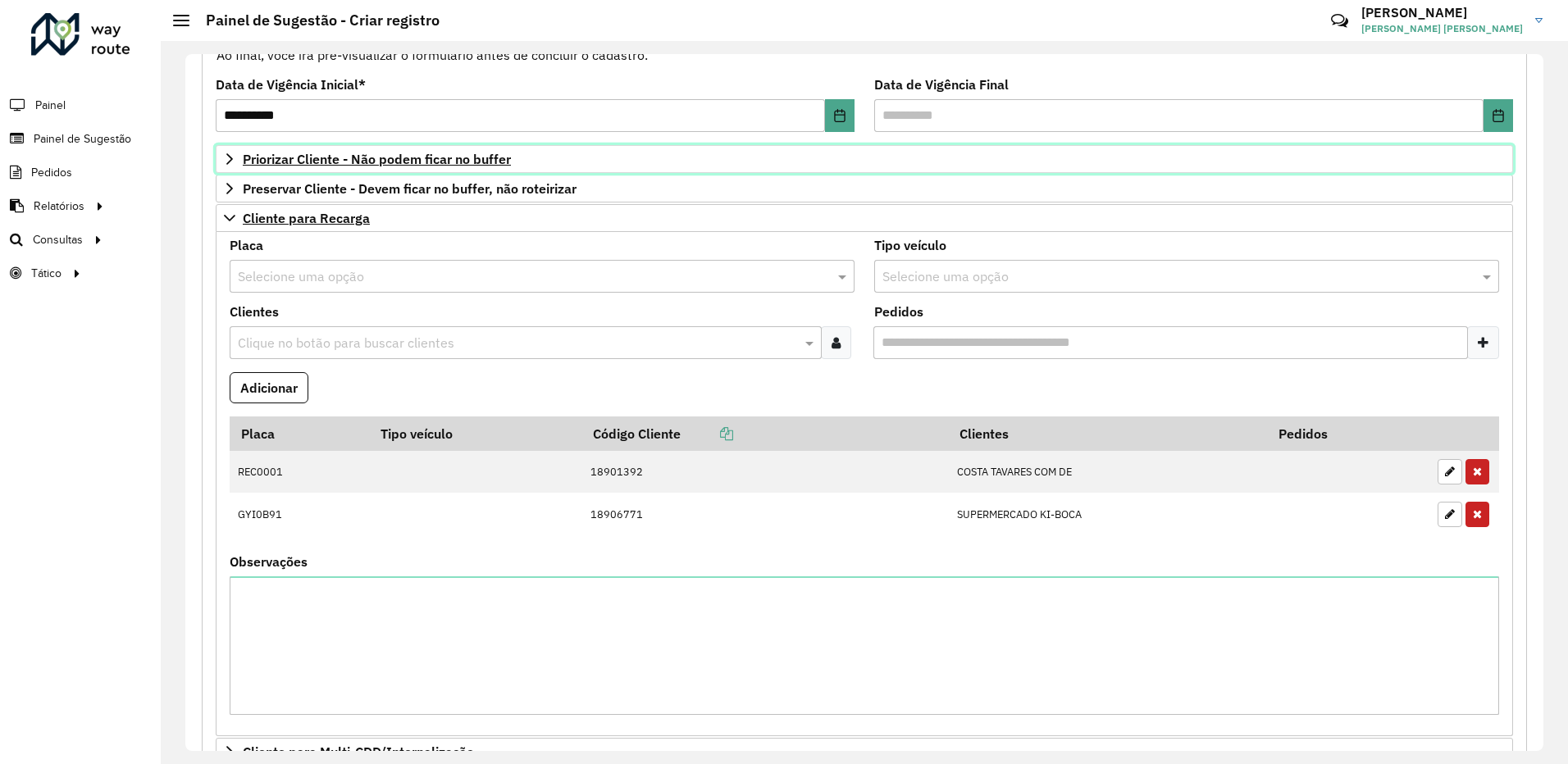
click at [219, 160] on link "Priorizar Cliente - Não podem ficar no buffer" at bounding box center [864, 158] width 1298 height 28
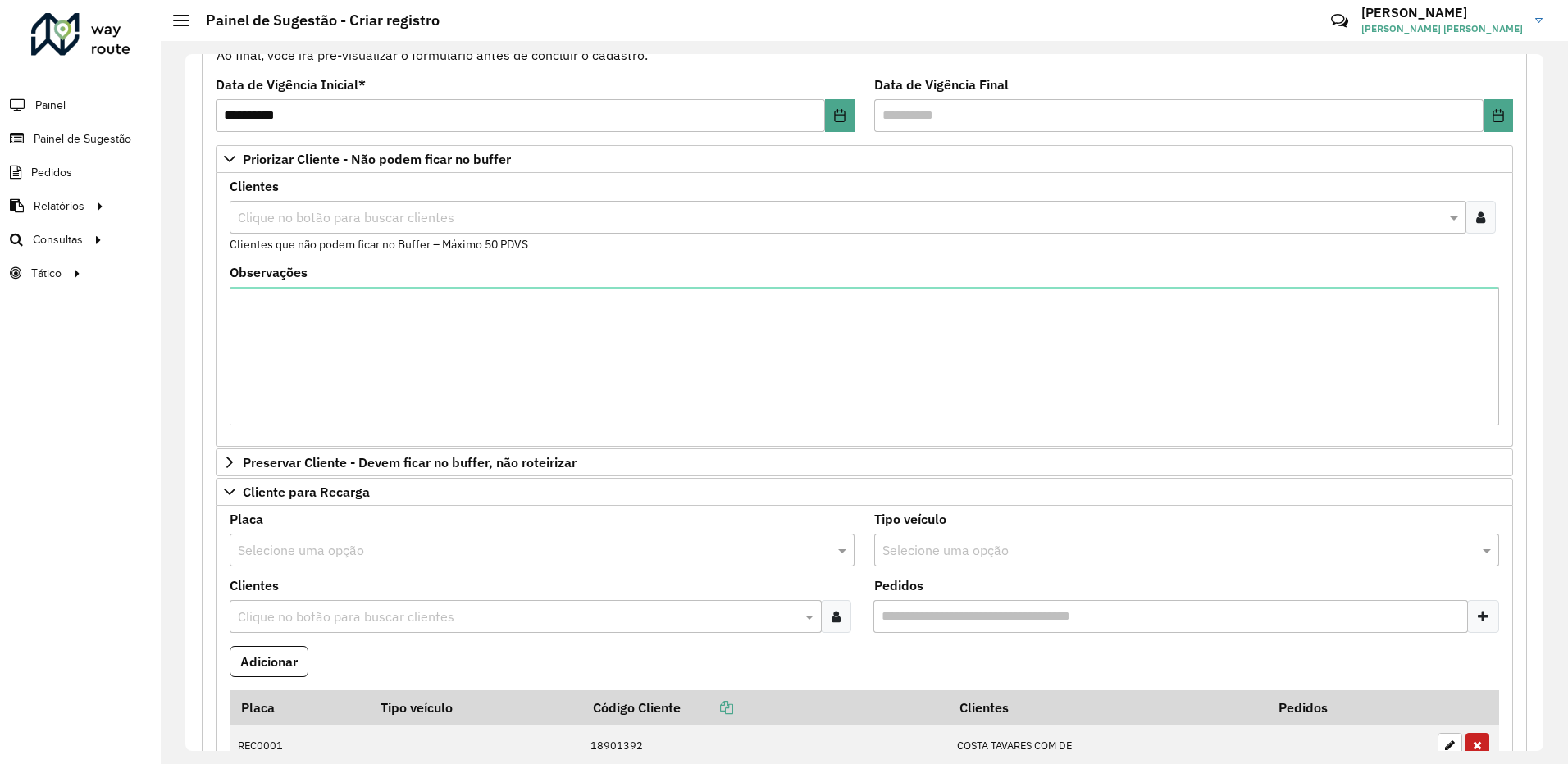
click at [255, 213] on input "text" at bounding box center [839, 218] width 1212 height 19
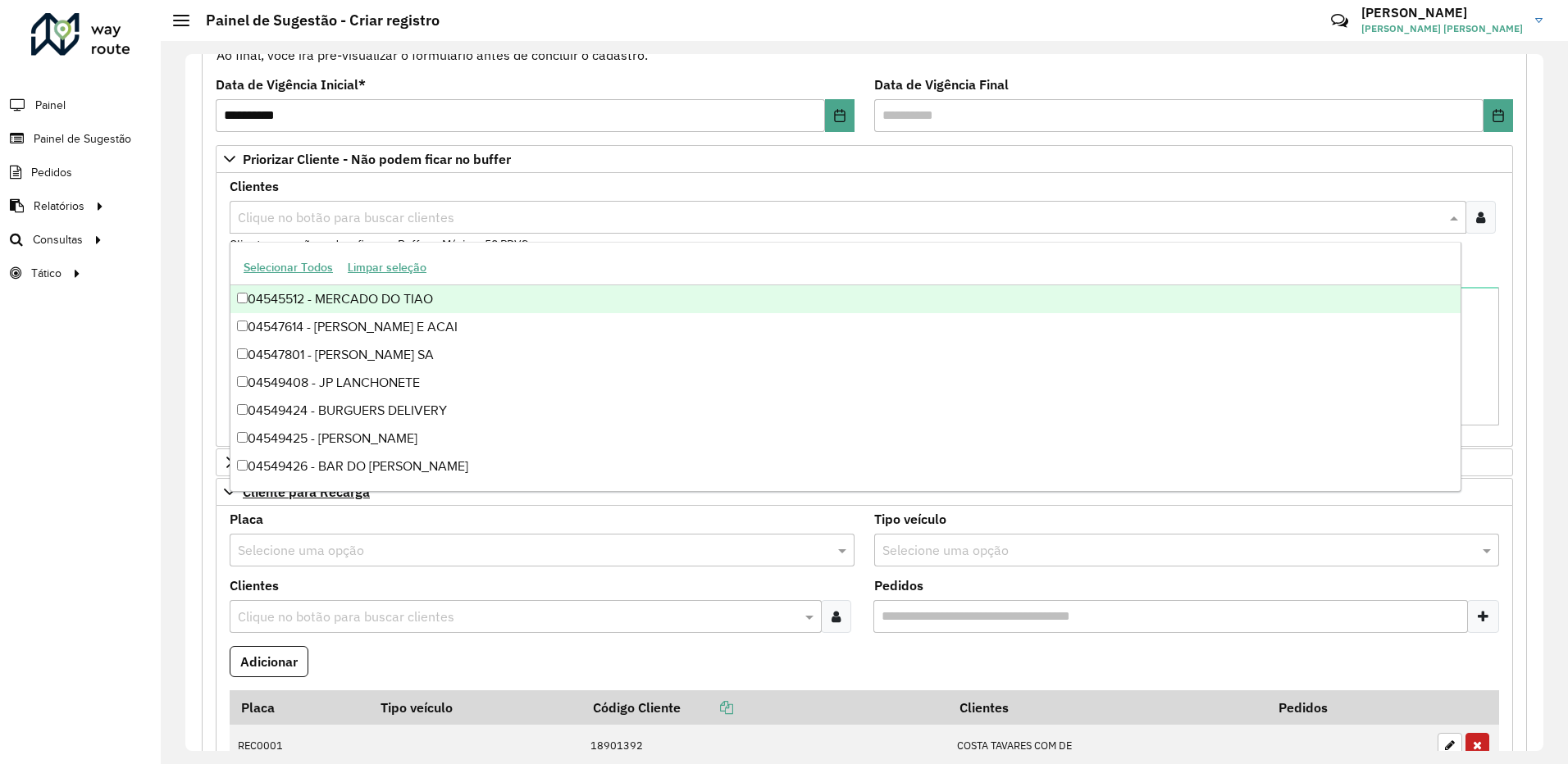
click at [1477, 213] on icon at bounding box center [1481, 217] width 9 height 13
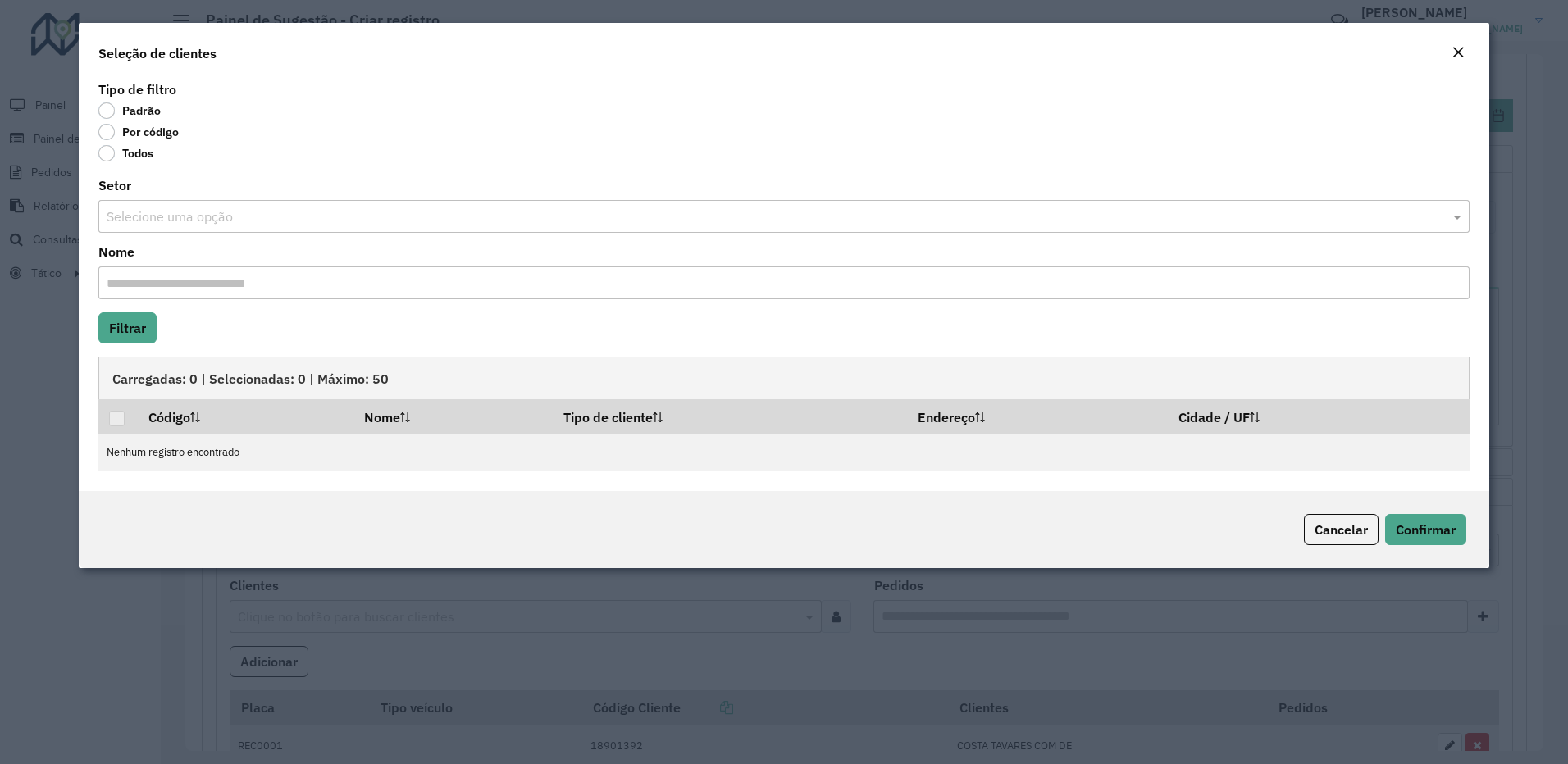
click at [111, 131] on label "Por código" at bounding box center [138, 131] width 81 height 17
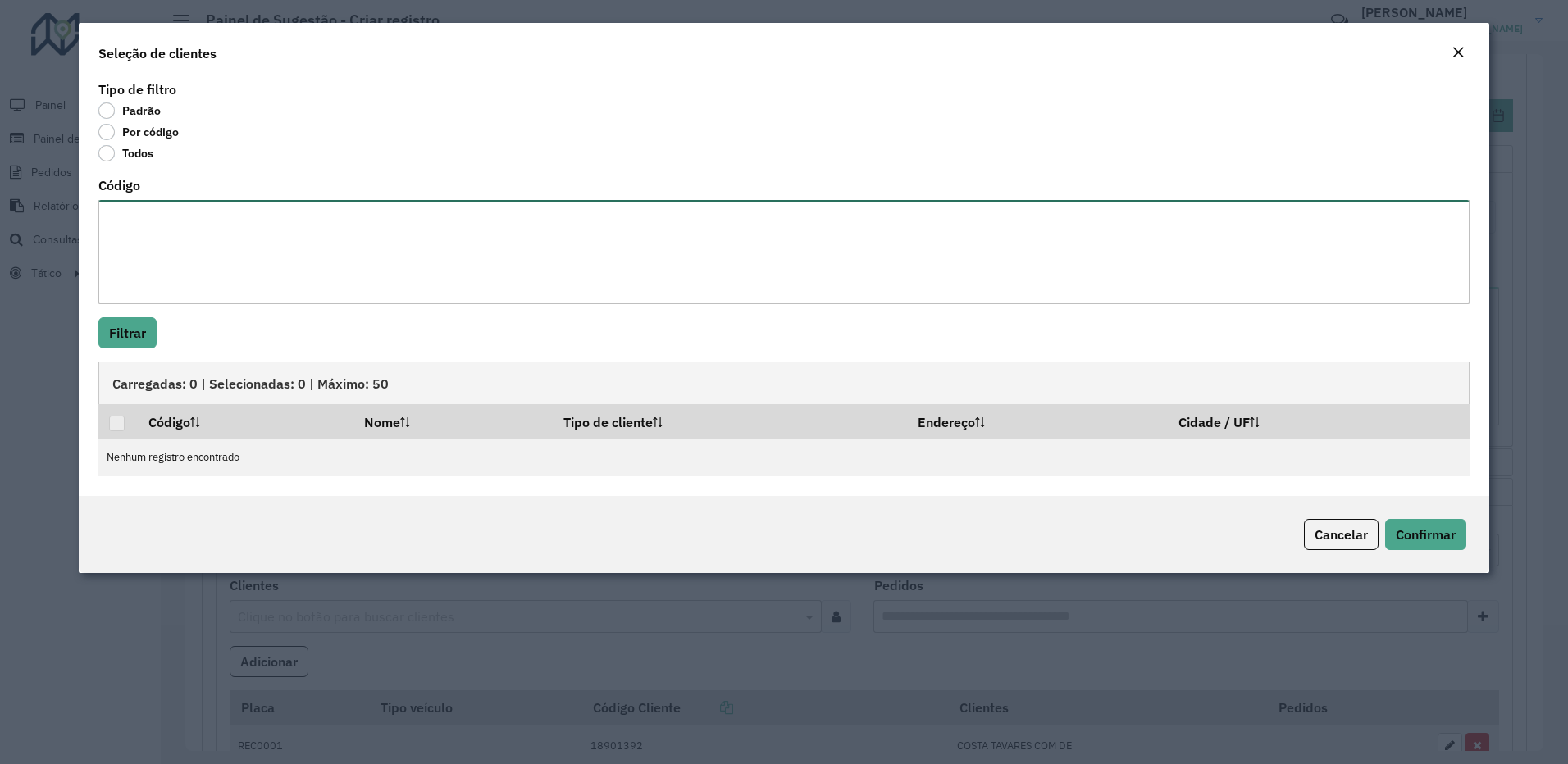
click at [163, 218] on textarea "Código" at bounding box center [784, 252] width 1372 height 104
paste textarea "***** **** **** **** **** ***** **** **** **** **** **** **** **** **** **** **…"
type textarea "***** **** **** **** **** ***** **** **** **** **** **** **** **** **** **** **…"
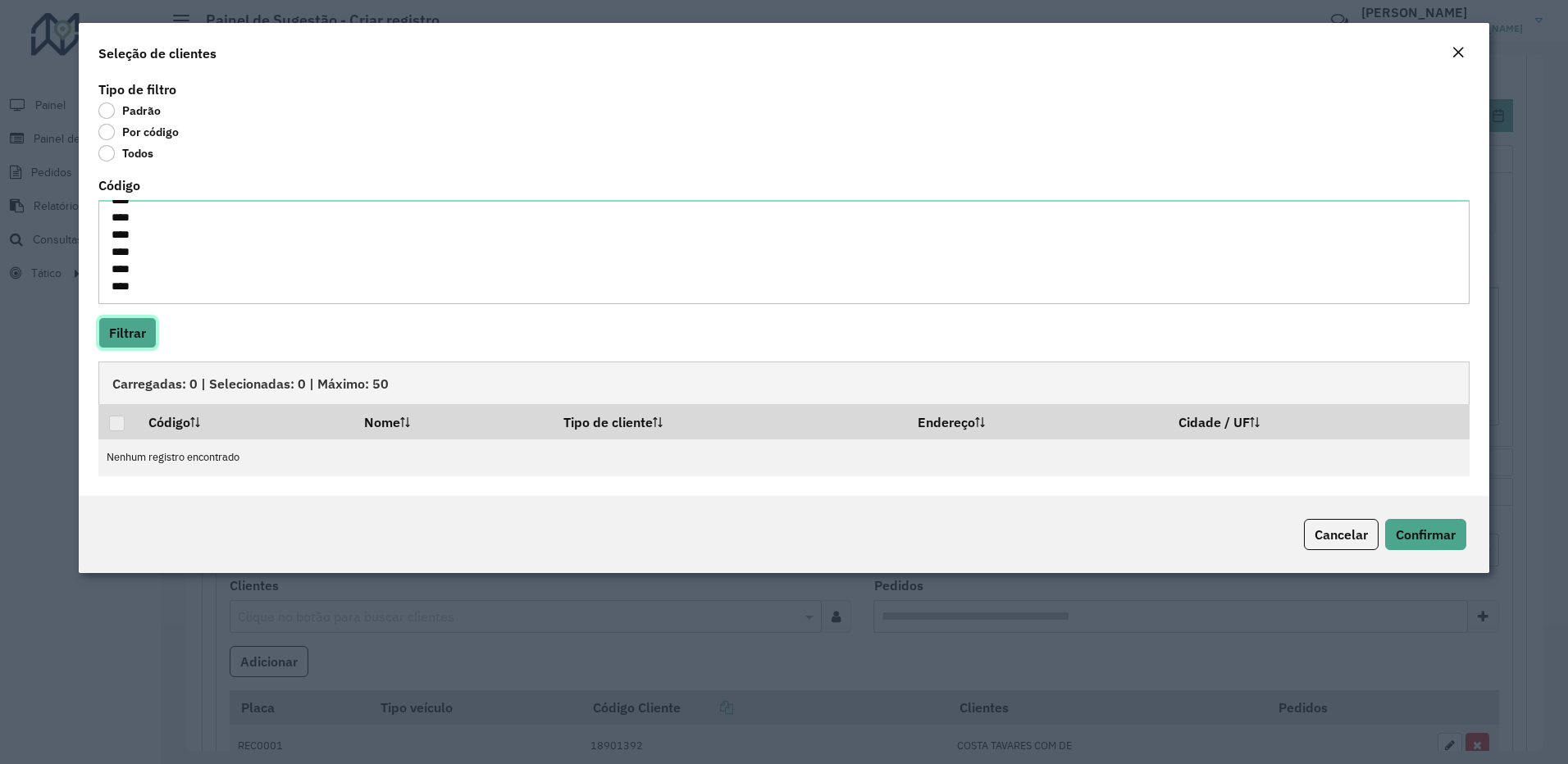
click at [142, 327] on button "Filtrar" at bounding box center [127, 332] width 58 height 31
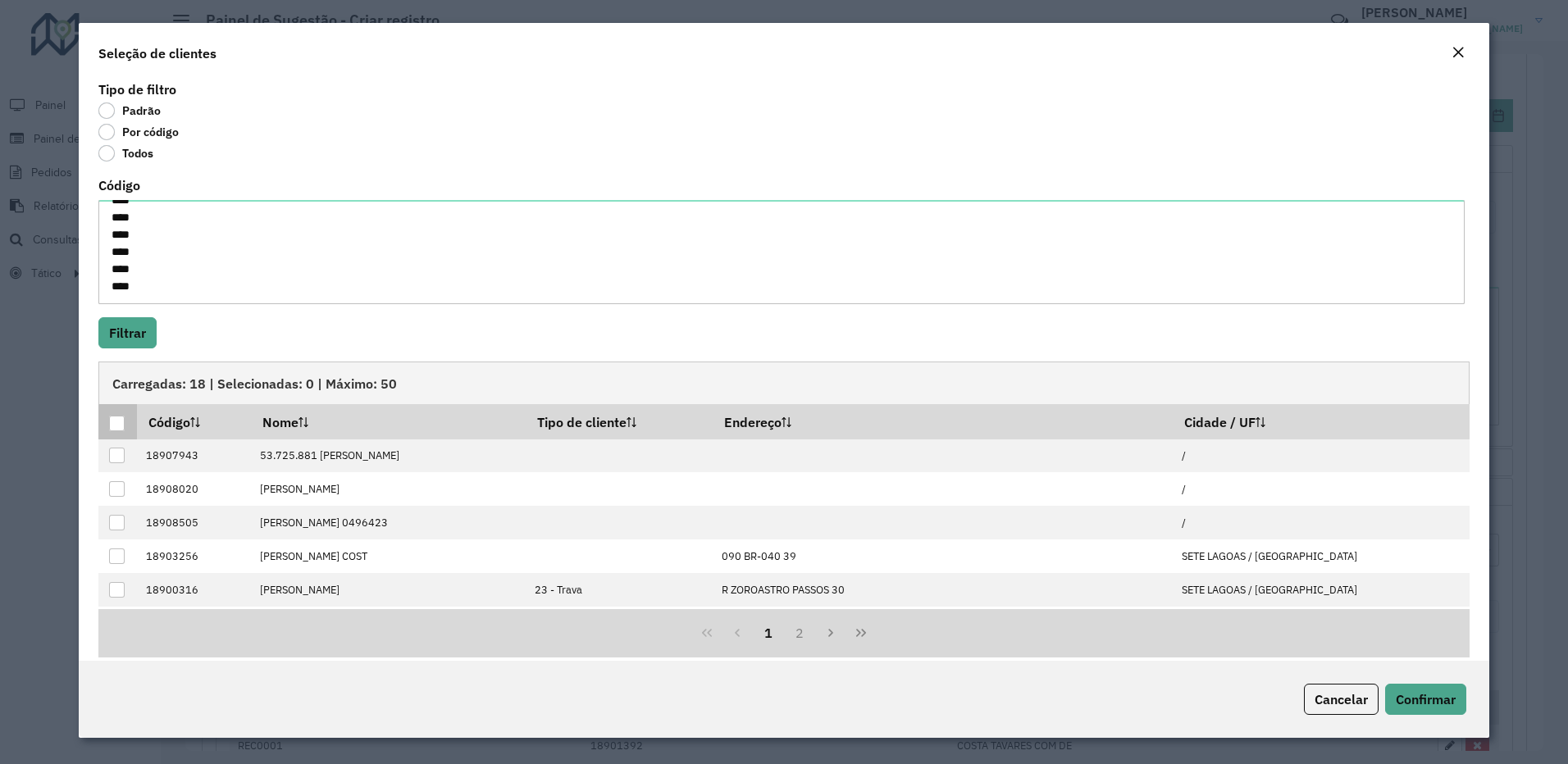
click at [122, 424] on div at bounding box center [117, 424] width 16 height 16
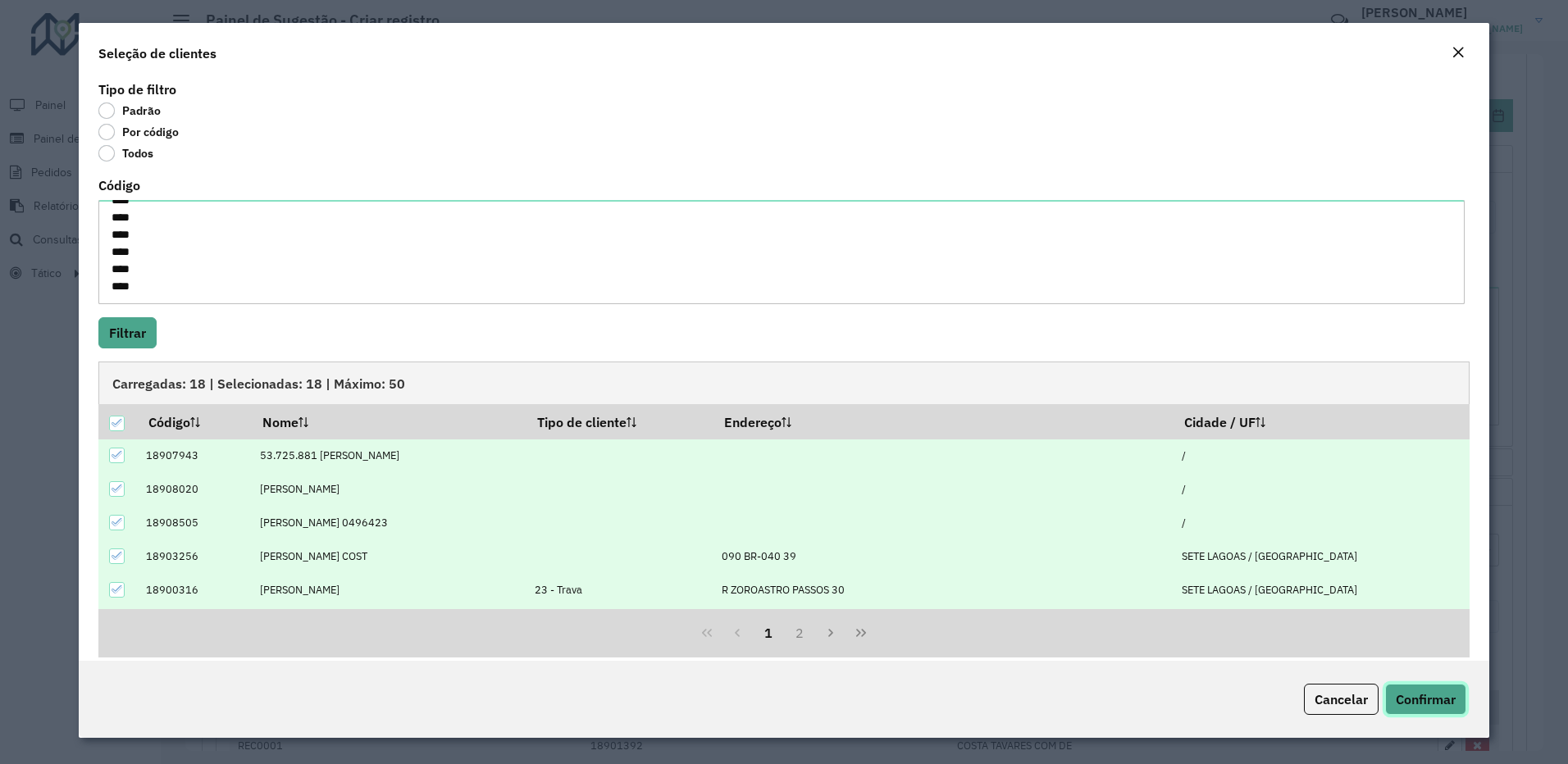
click at [1411, 695] on span "Confirmar" at bounding box center [1426, 699] width 60 height 17
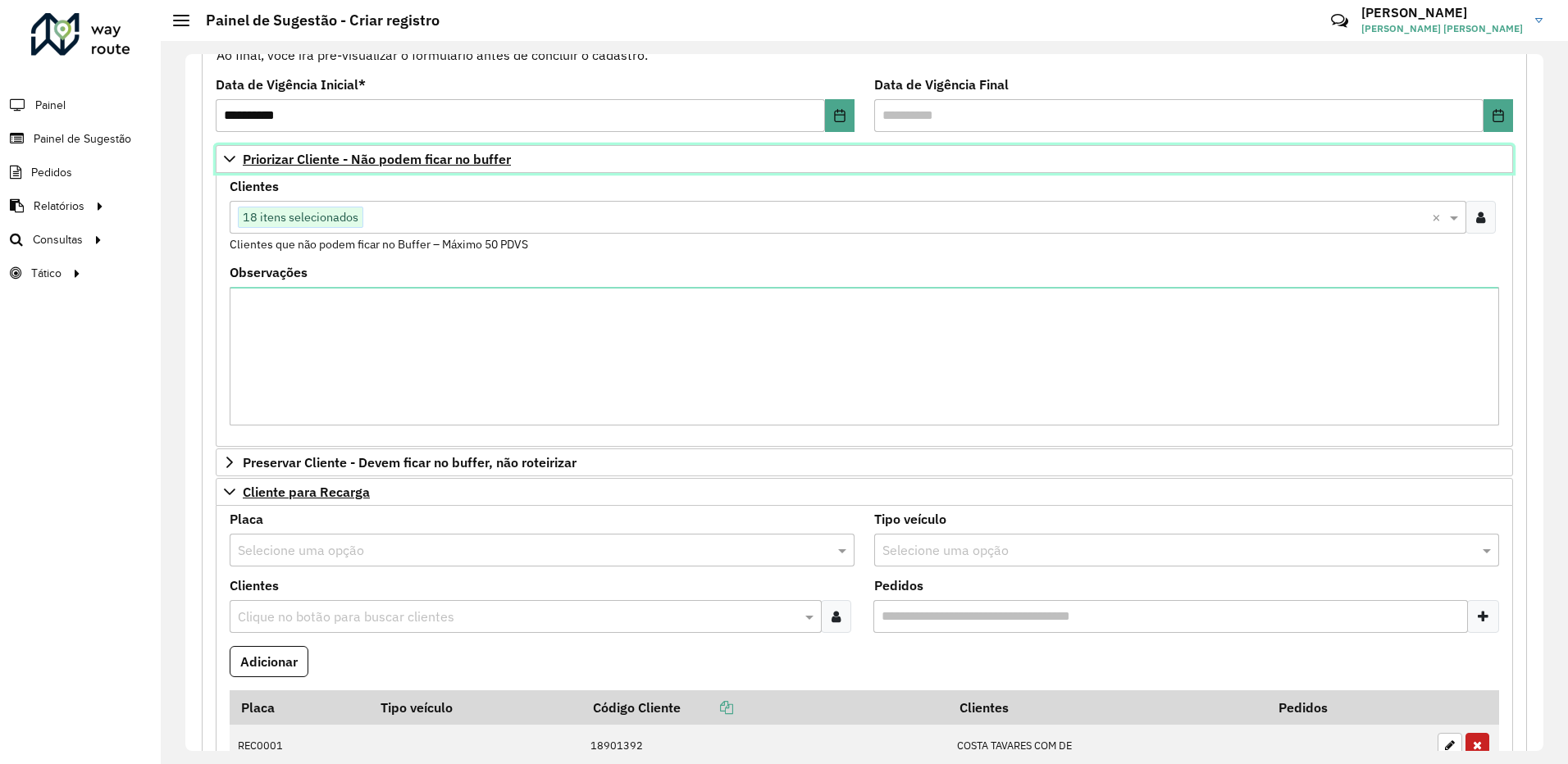
click at [226, 155] on icon at bounding box center [228, 158] width 13 height 13
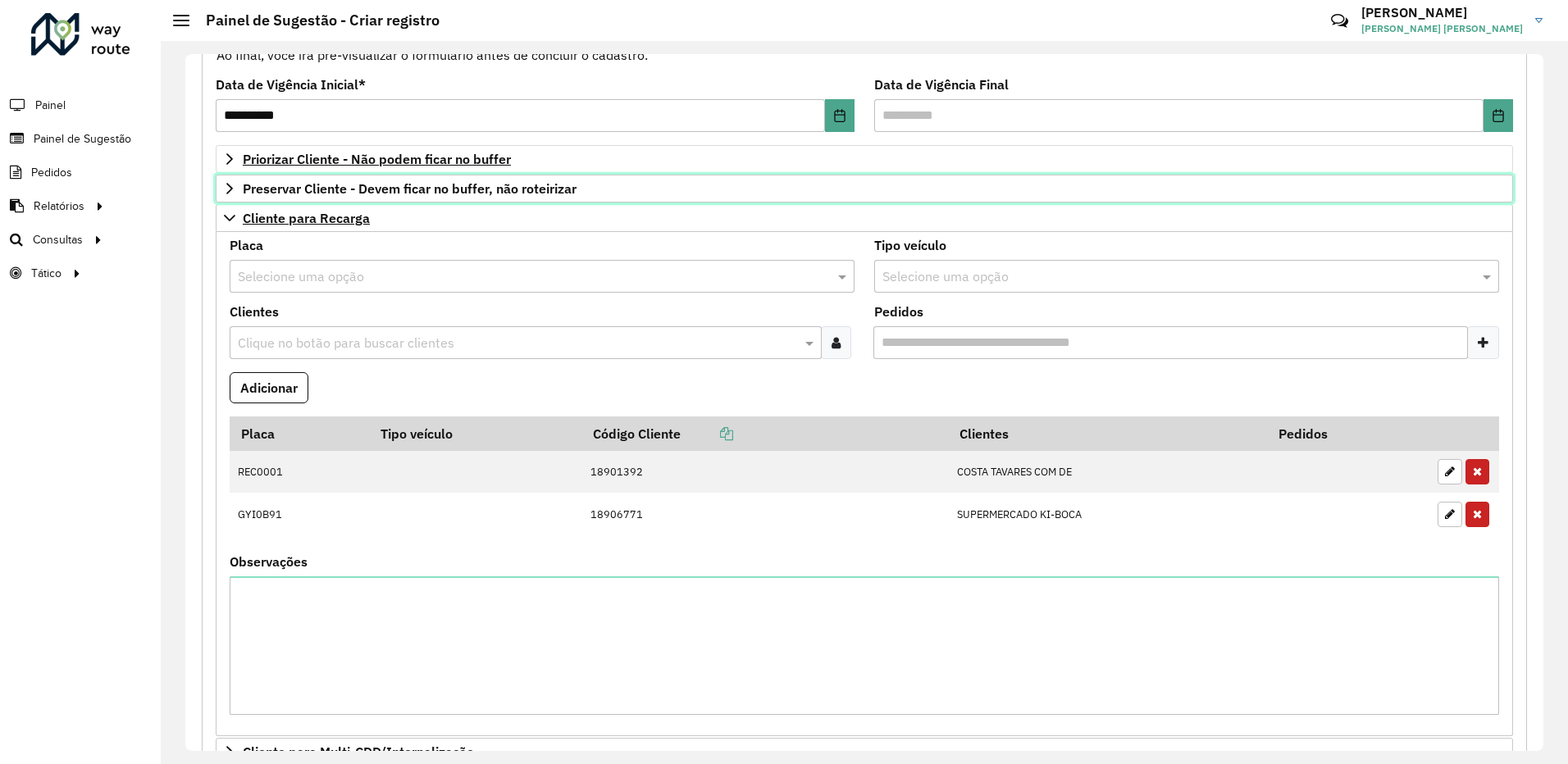
drag, startPoint x: 227, startPoint y: 185, endPoint x: 228, endPoint y: 212, distance: 27.0
click at [228, 212] on div "Priorizar Cliente - Não podem ficar no buffer Clientes Clique no botão para bus…" at bounding box center [864, 573] width 1298 height 857
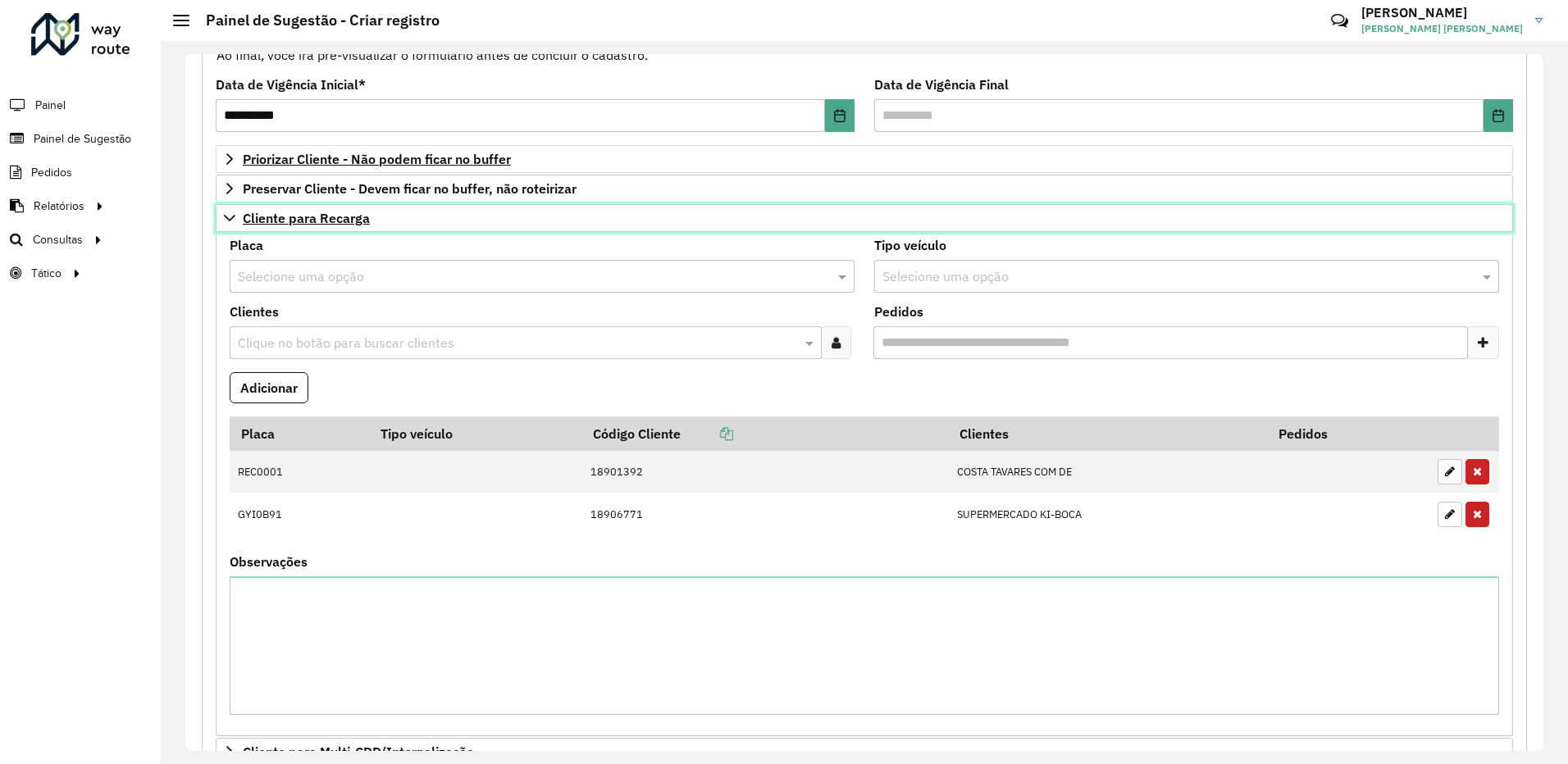
click at [228, 212] on icon at bounding box center [228, 218] width 13 height 13
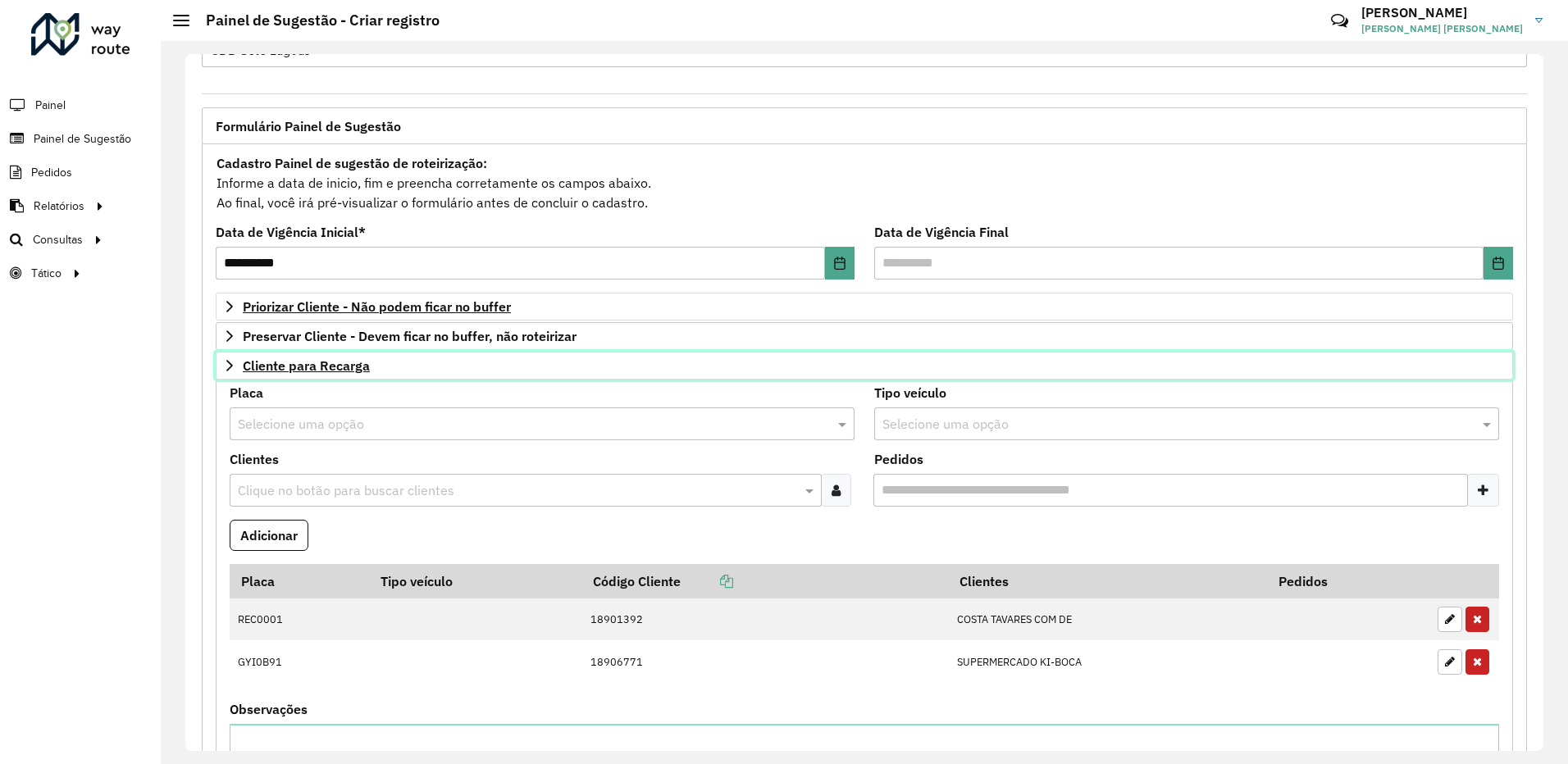
scroll to position [53, 0]
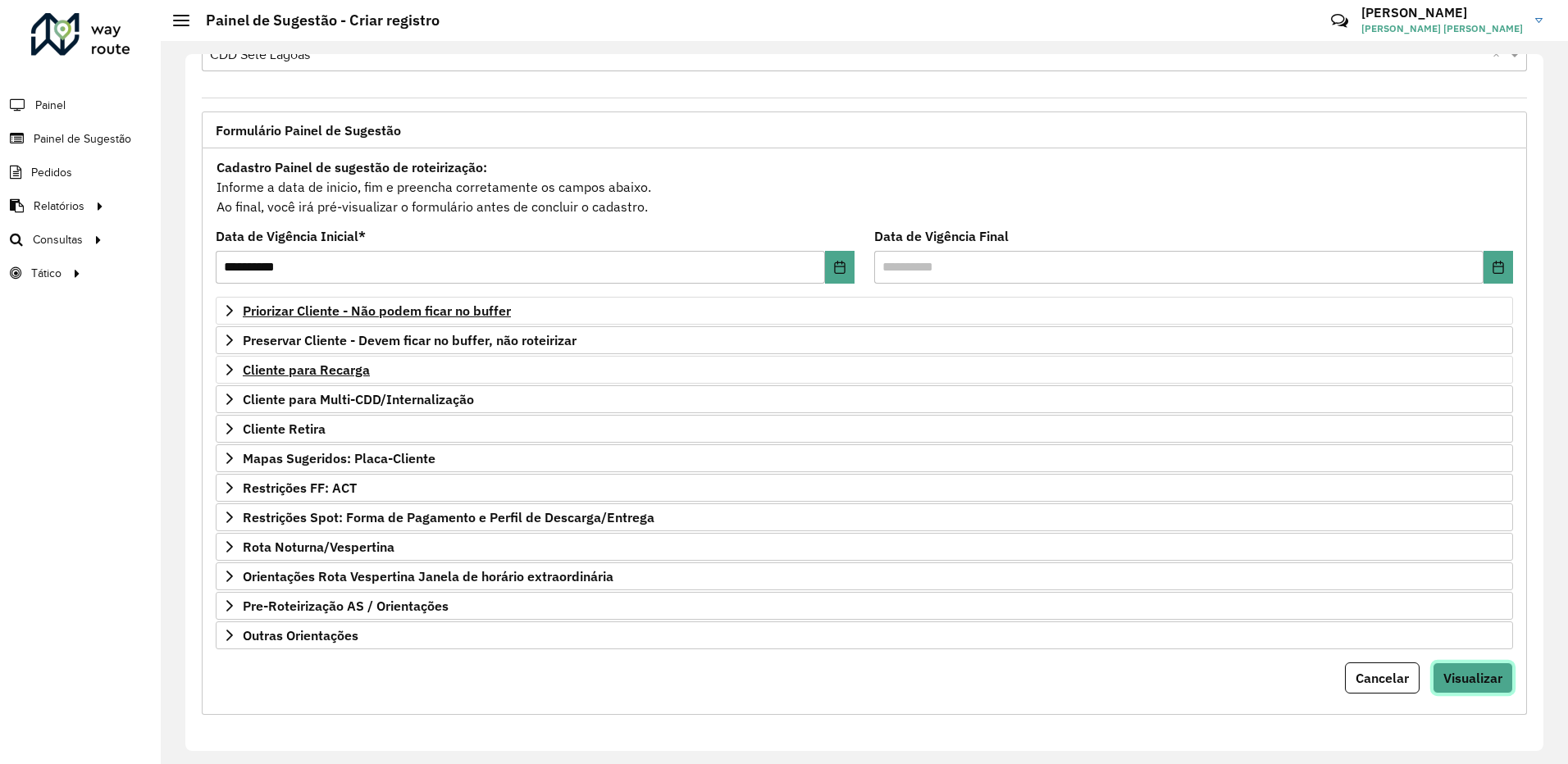
click at [1487, 679] on span "Visualizar" at bounding box center [1473, 677] width 59 height 17
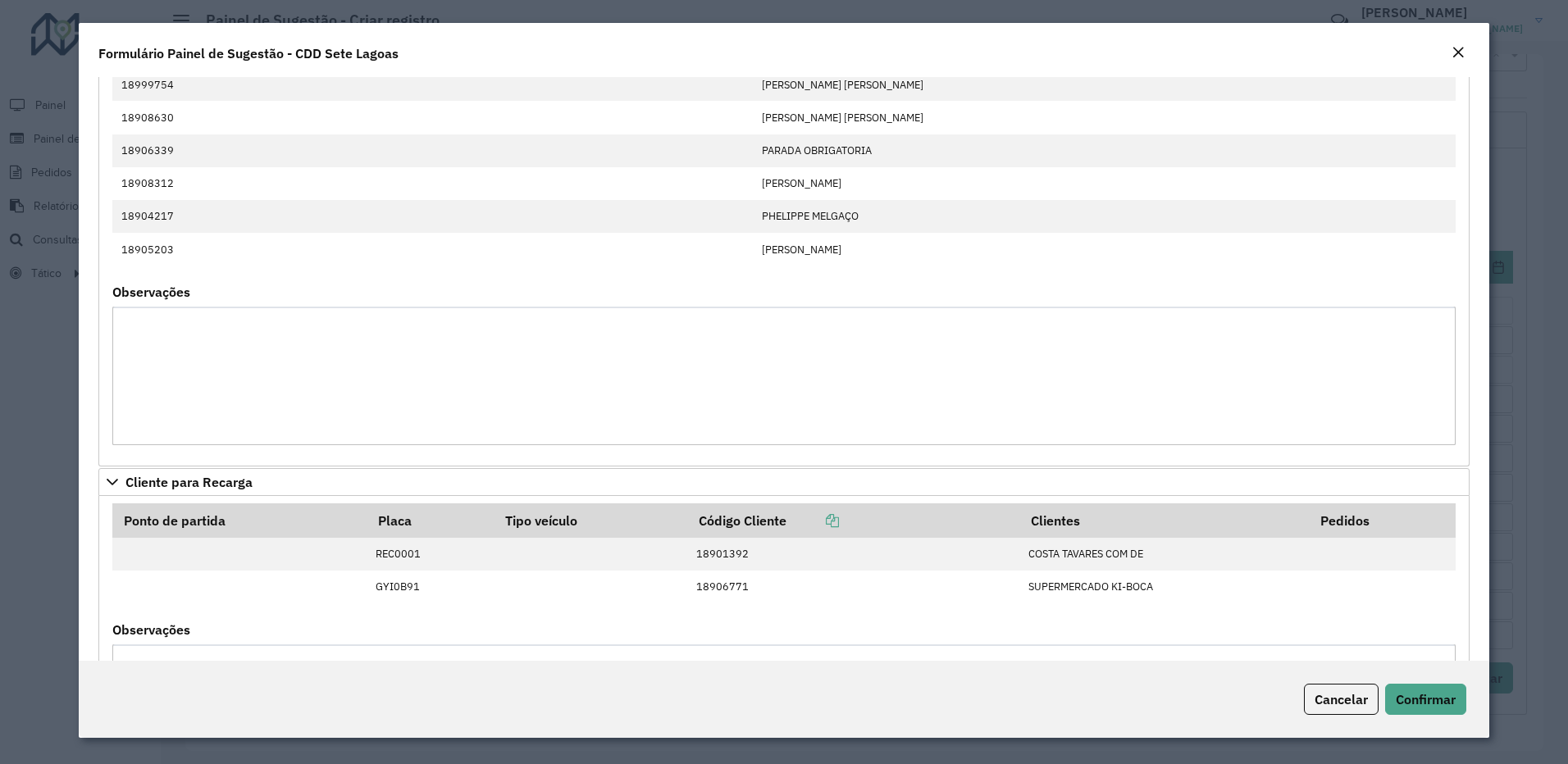
scroll to position [712, 0]
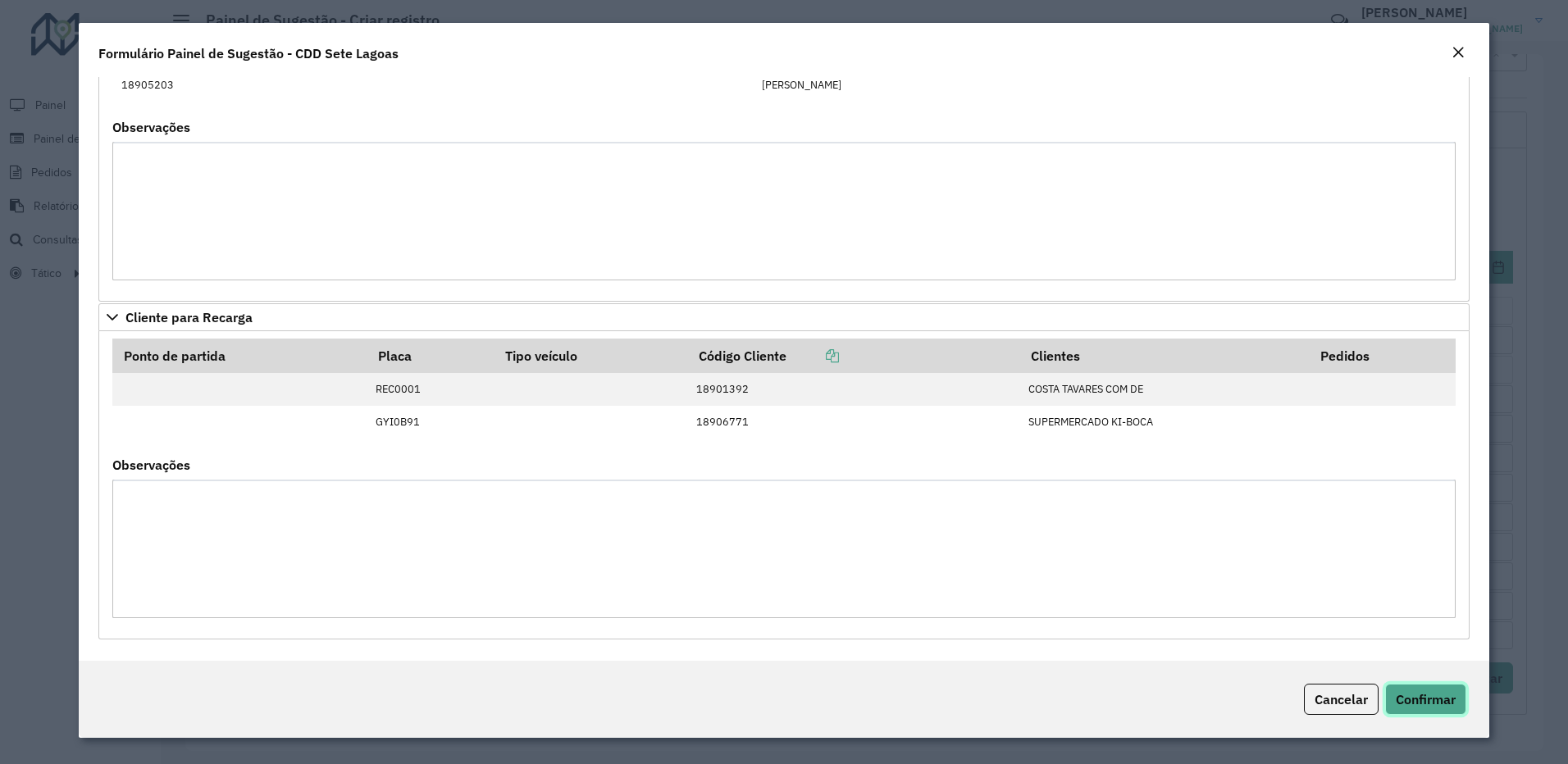
click at [1437, 698] on span "Confirmar" at bounding box center [1426, 699] width 60 height 17
